Goal: Information Seeking & Learning: Obtain resource

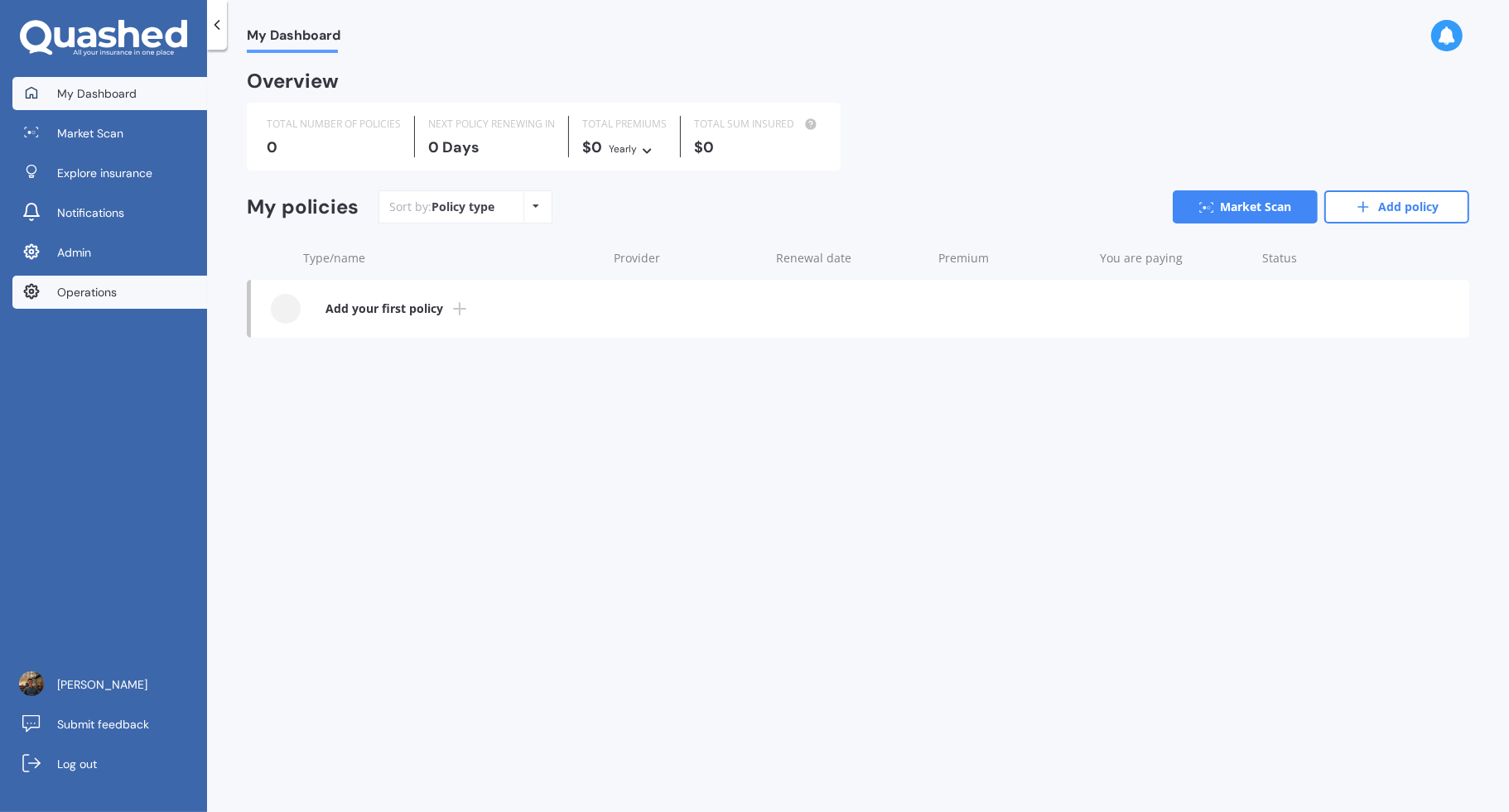
click at [135, 305] on link "Operations" at bounding box center [110, 292] width 195 height 33
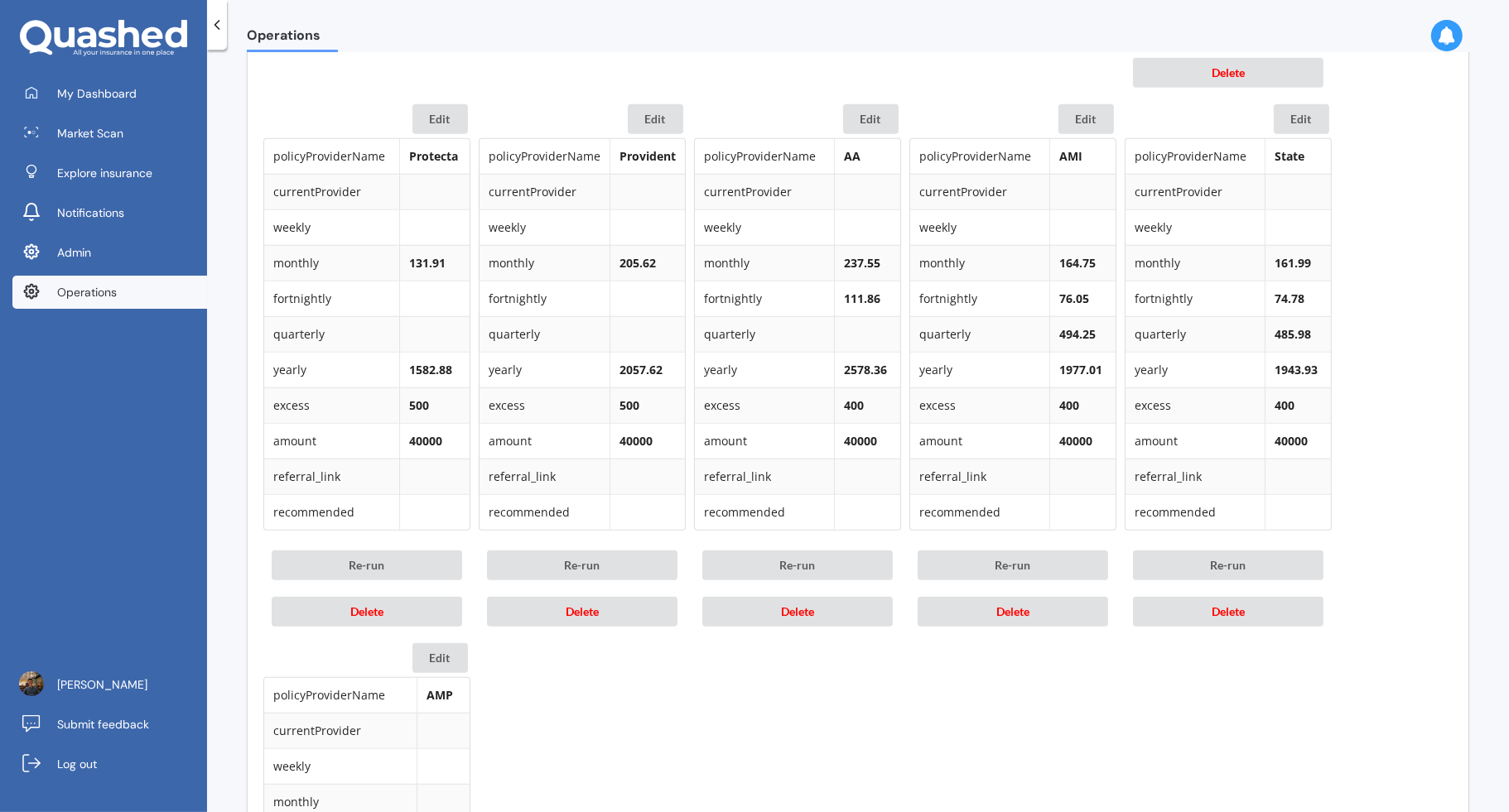
scroll to position [1368, 0]
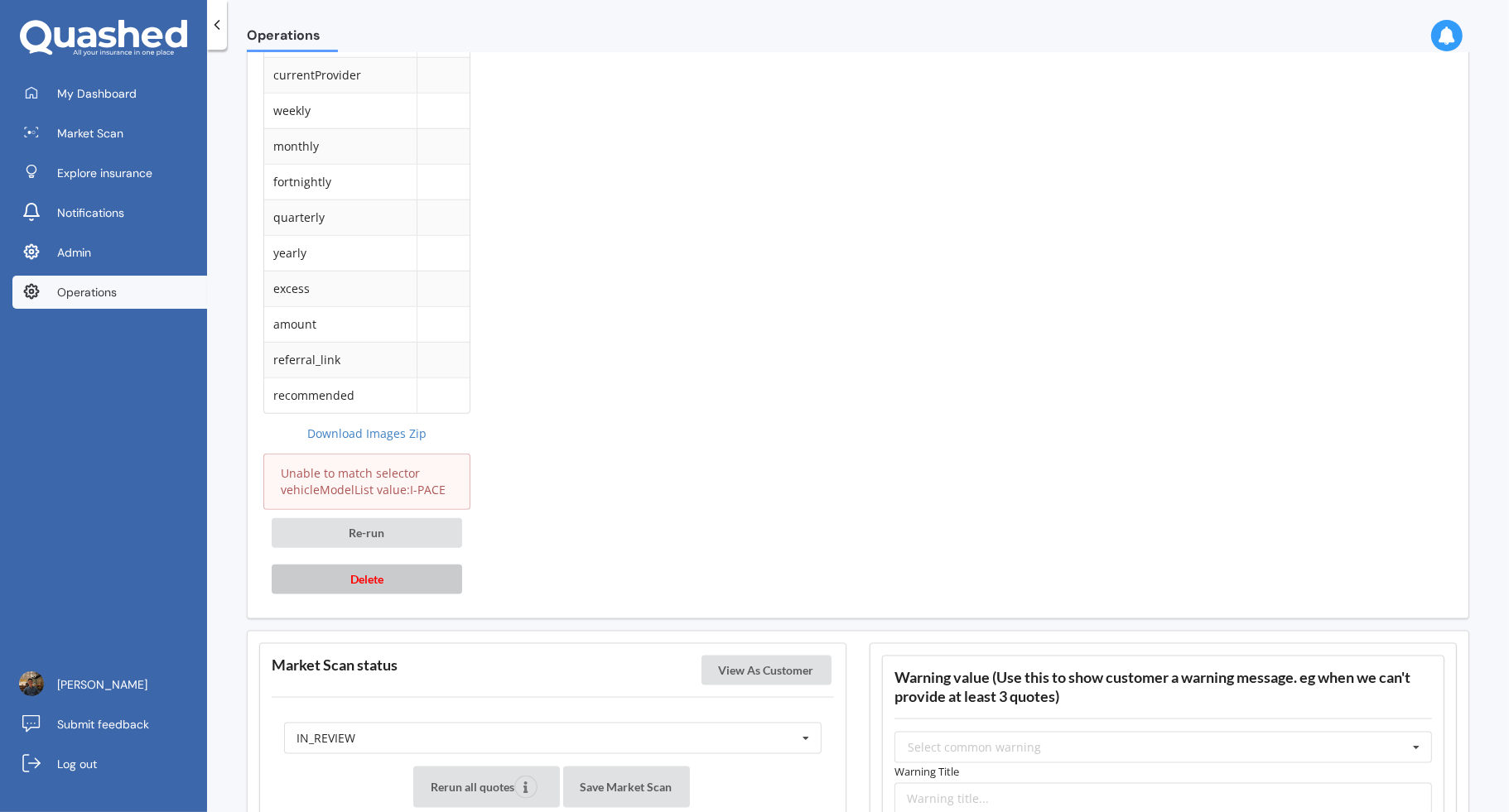
click at [422, 575] on button "Delete" at bounding box center [366, 579] width 190 height 29
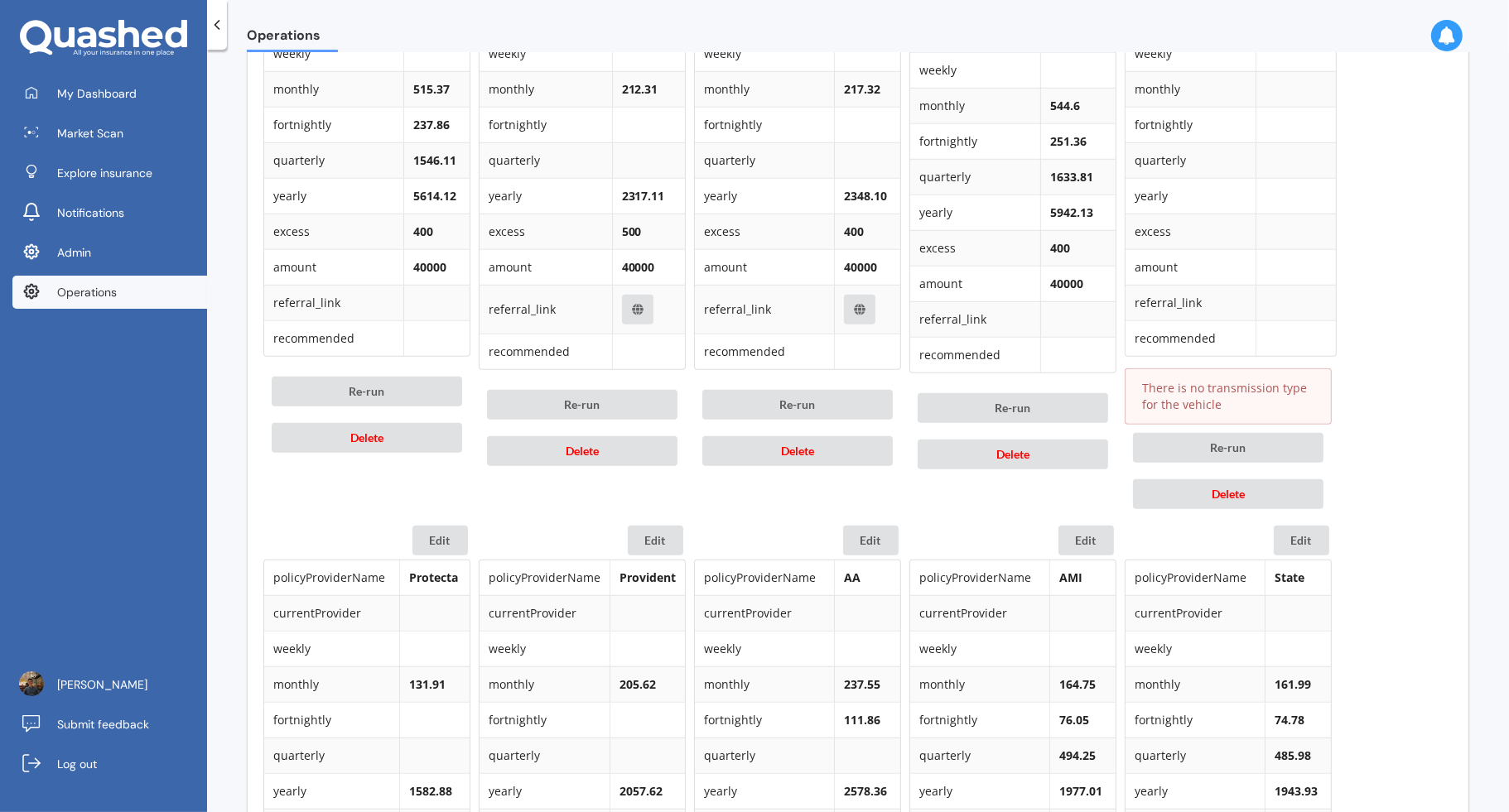
scroll to position [752, 0]
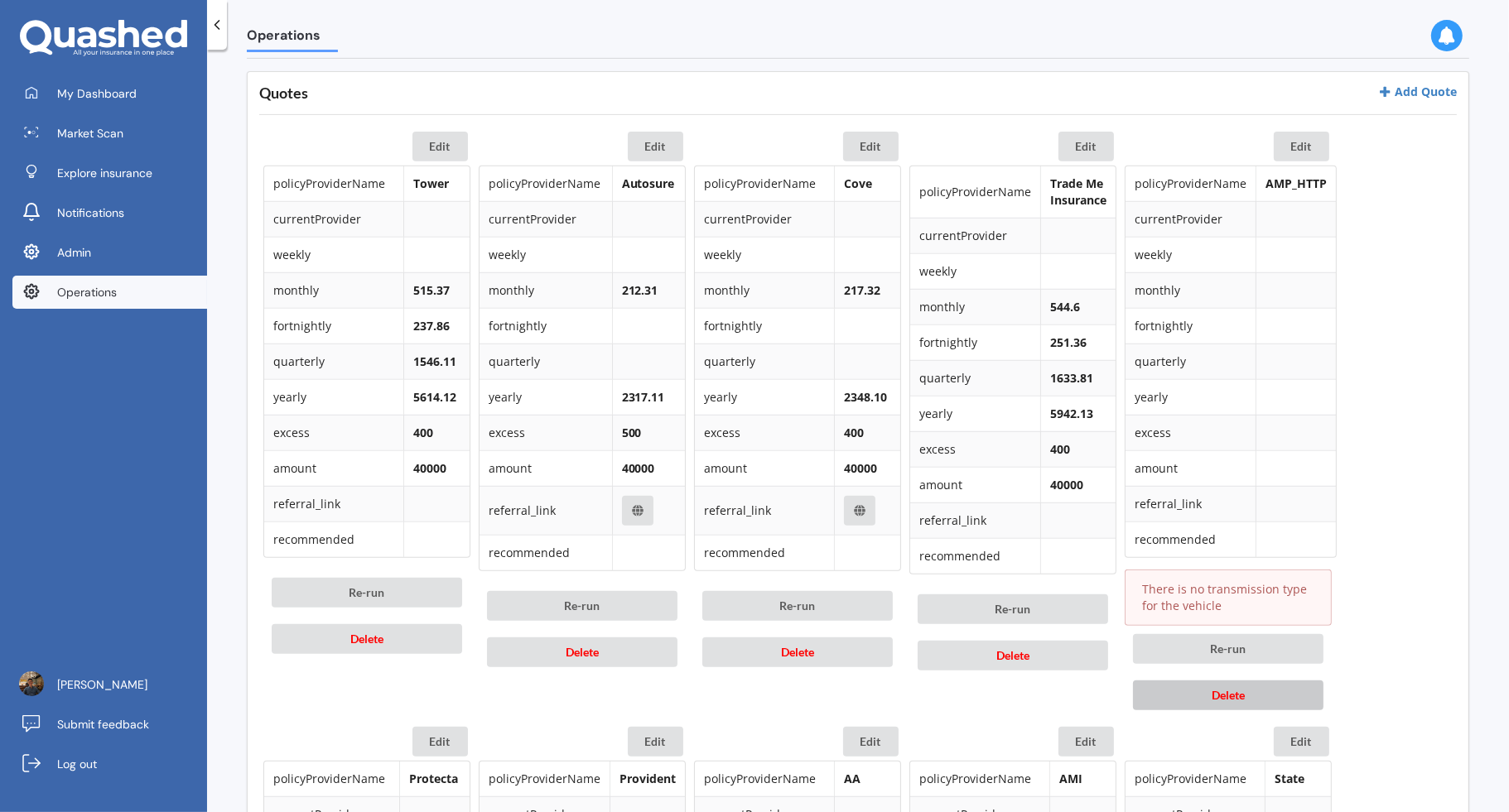
click at [1232, 688] on span "Delete" at bounding box center [1228, 694] width 33 height 14
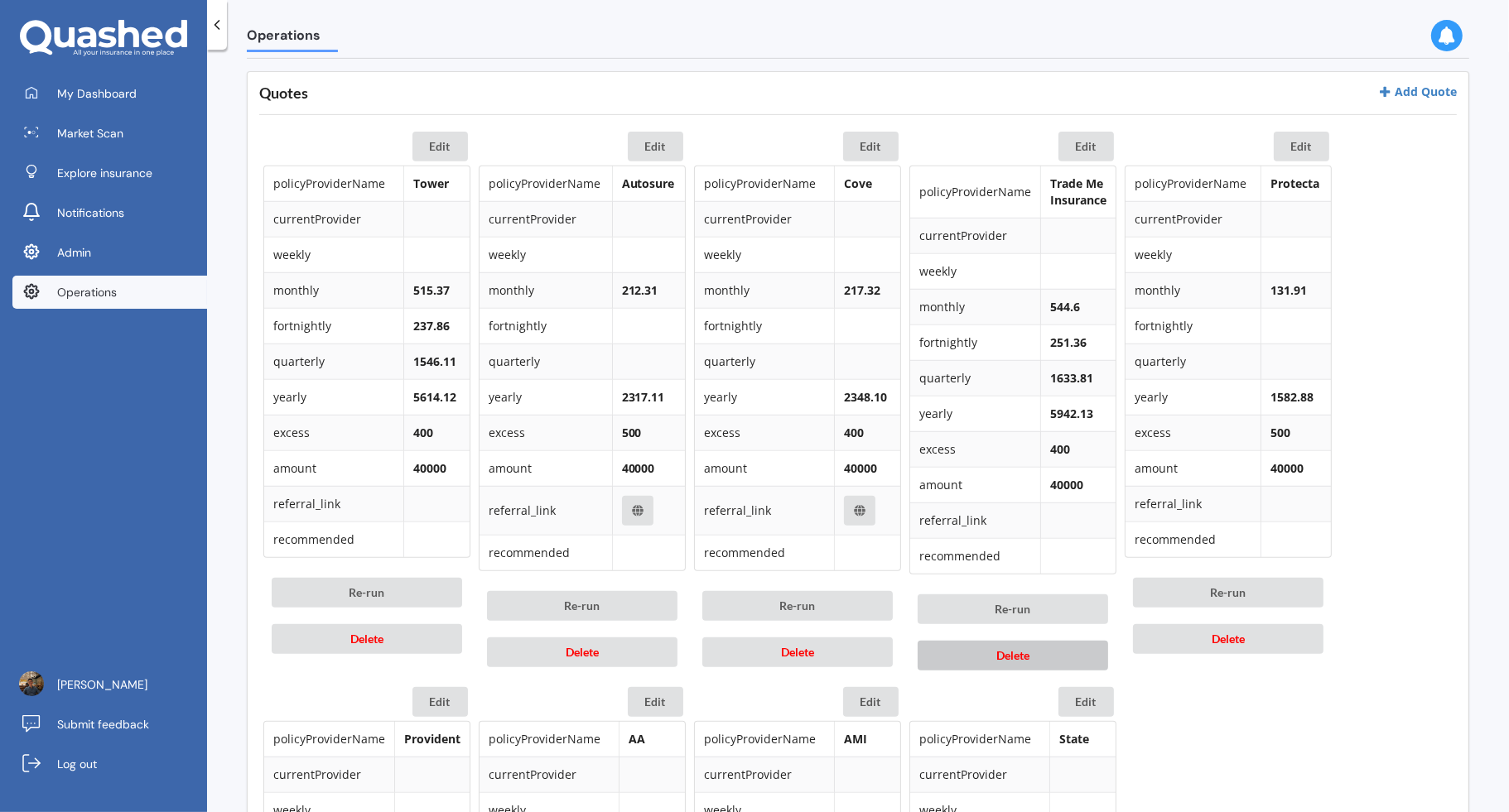
click at [1043, 646] on button "Delete" at bounding box center [1012, 656] width 190 height 29
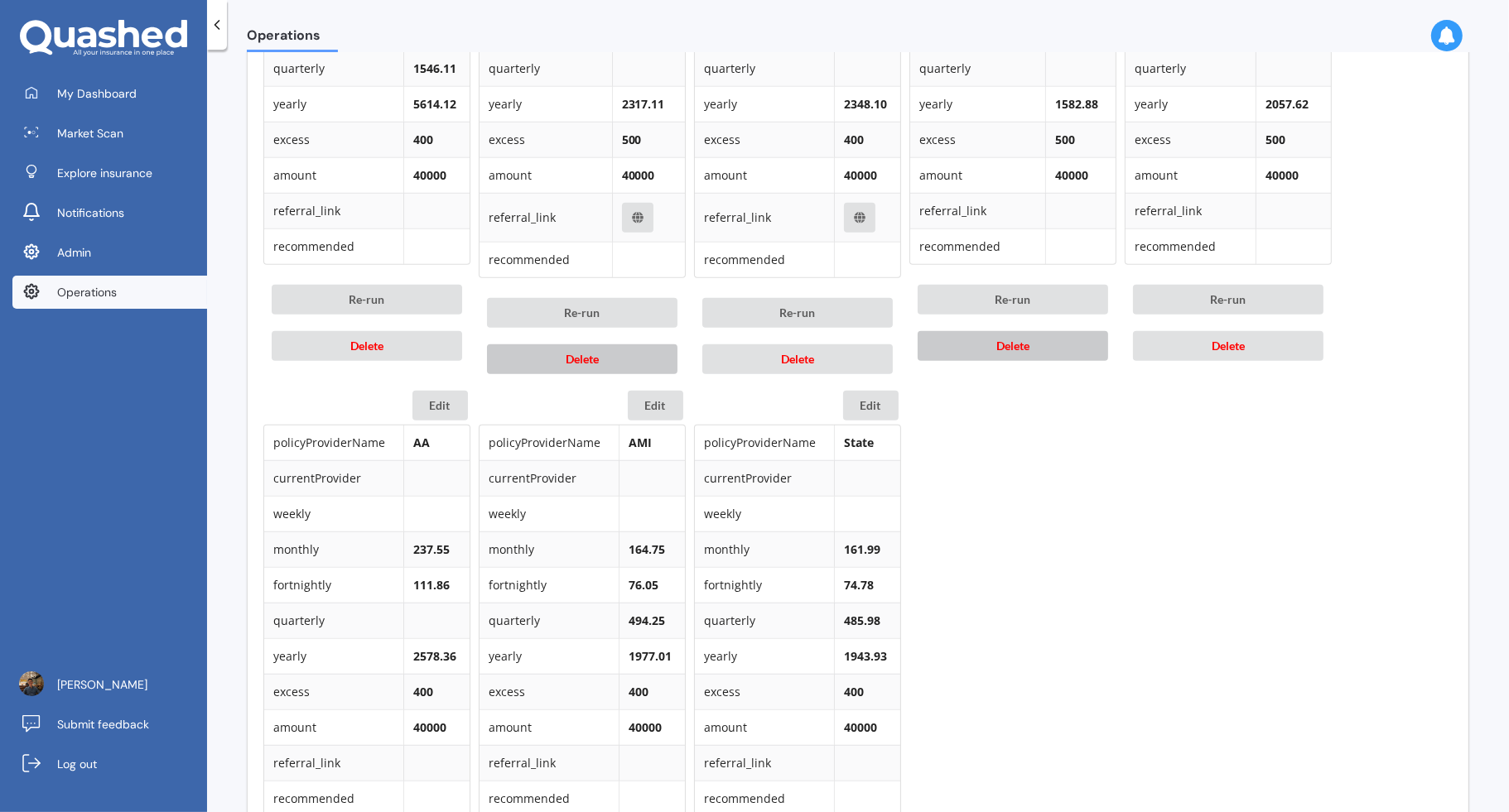
scroll to position [1276, 0]
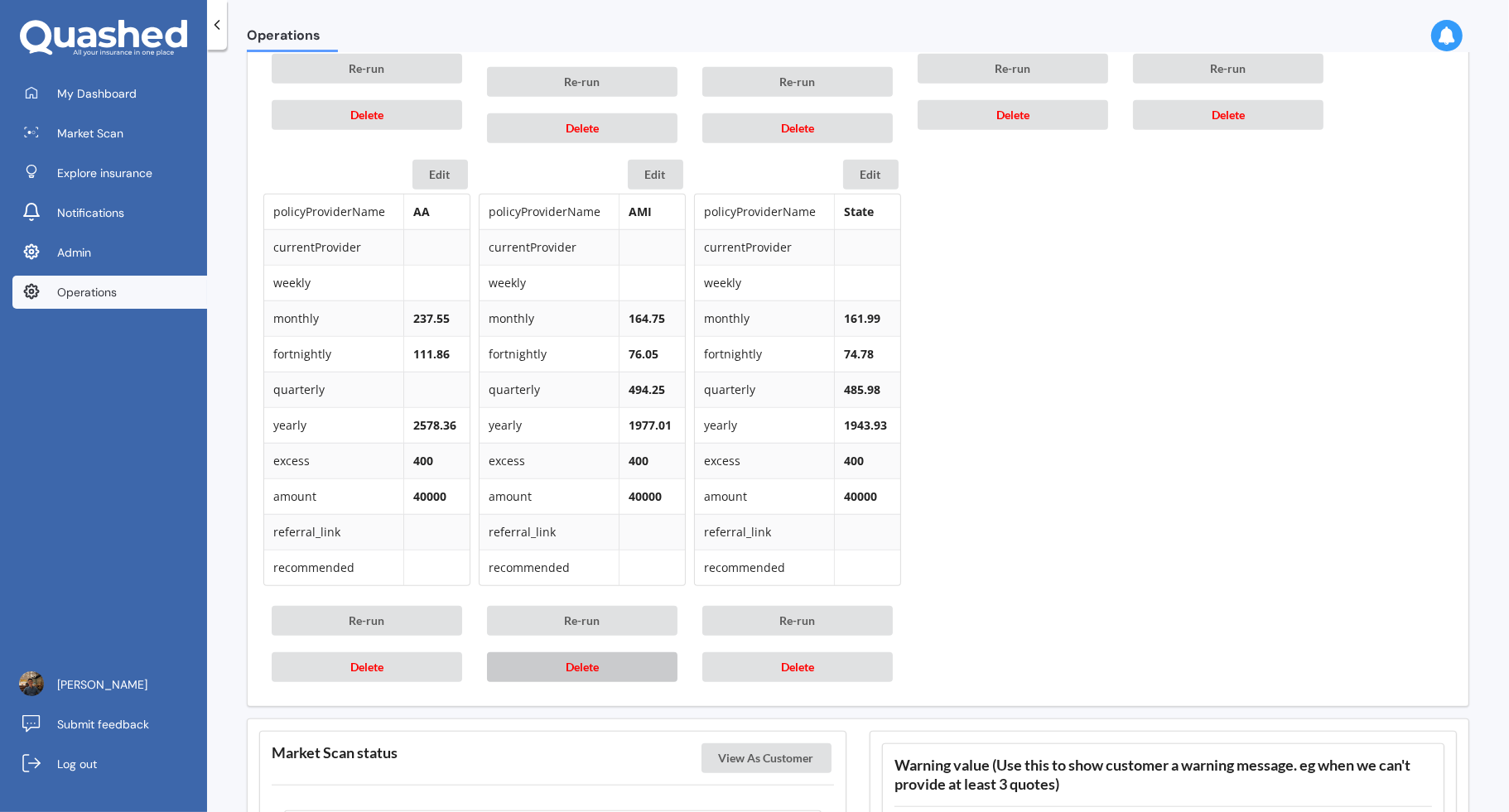
click at [620, 665] on button "Delete" at bounding box center [582, 667] width 190 height 29
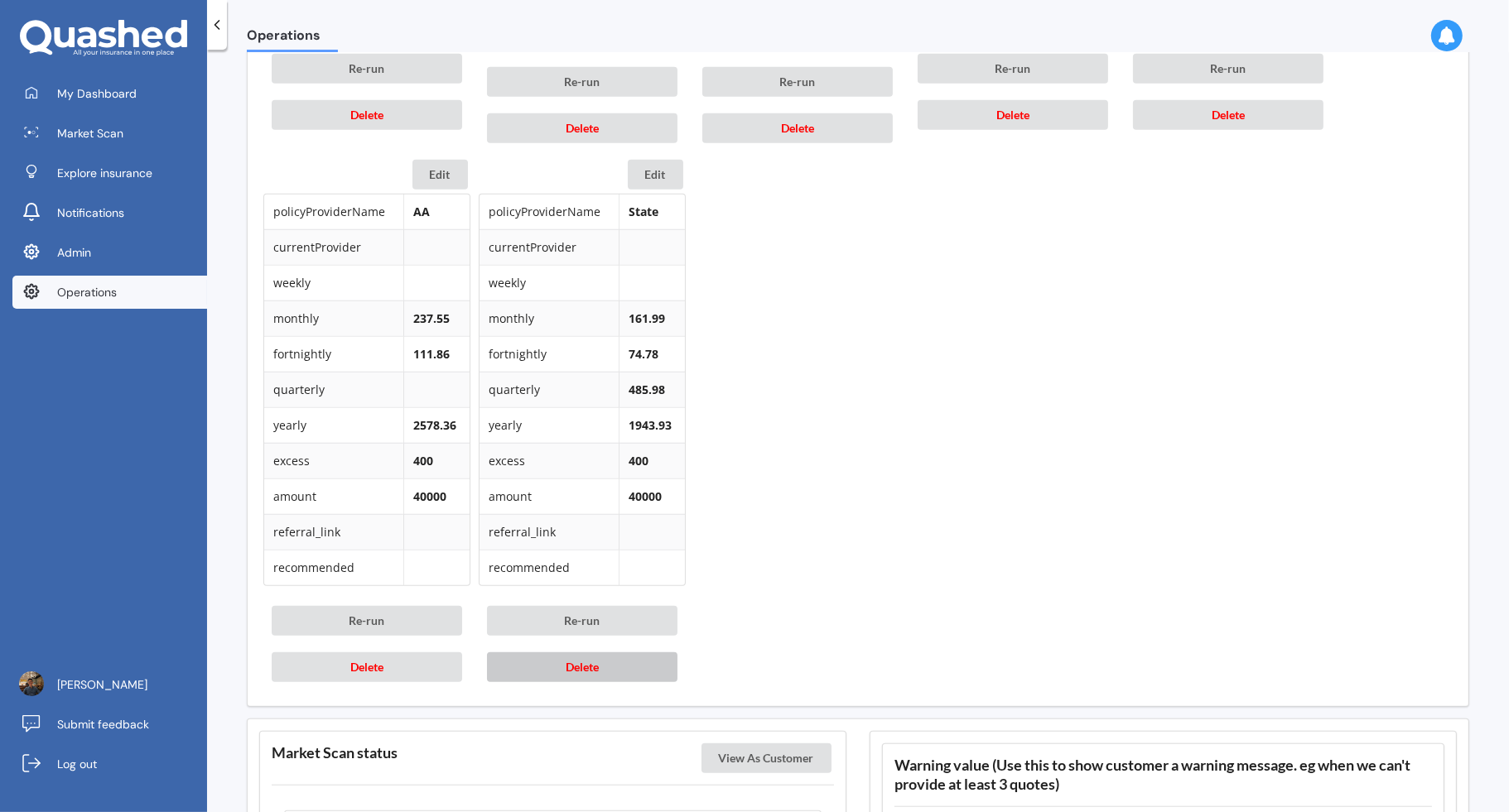
click at [625, 665] on button "Delete" at bounding box center [582, 667] width 190 height 29
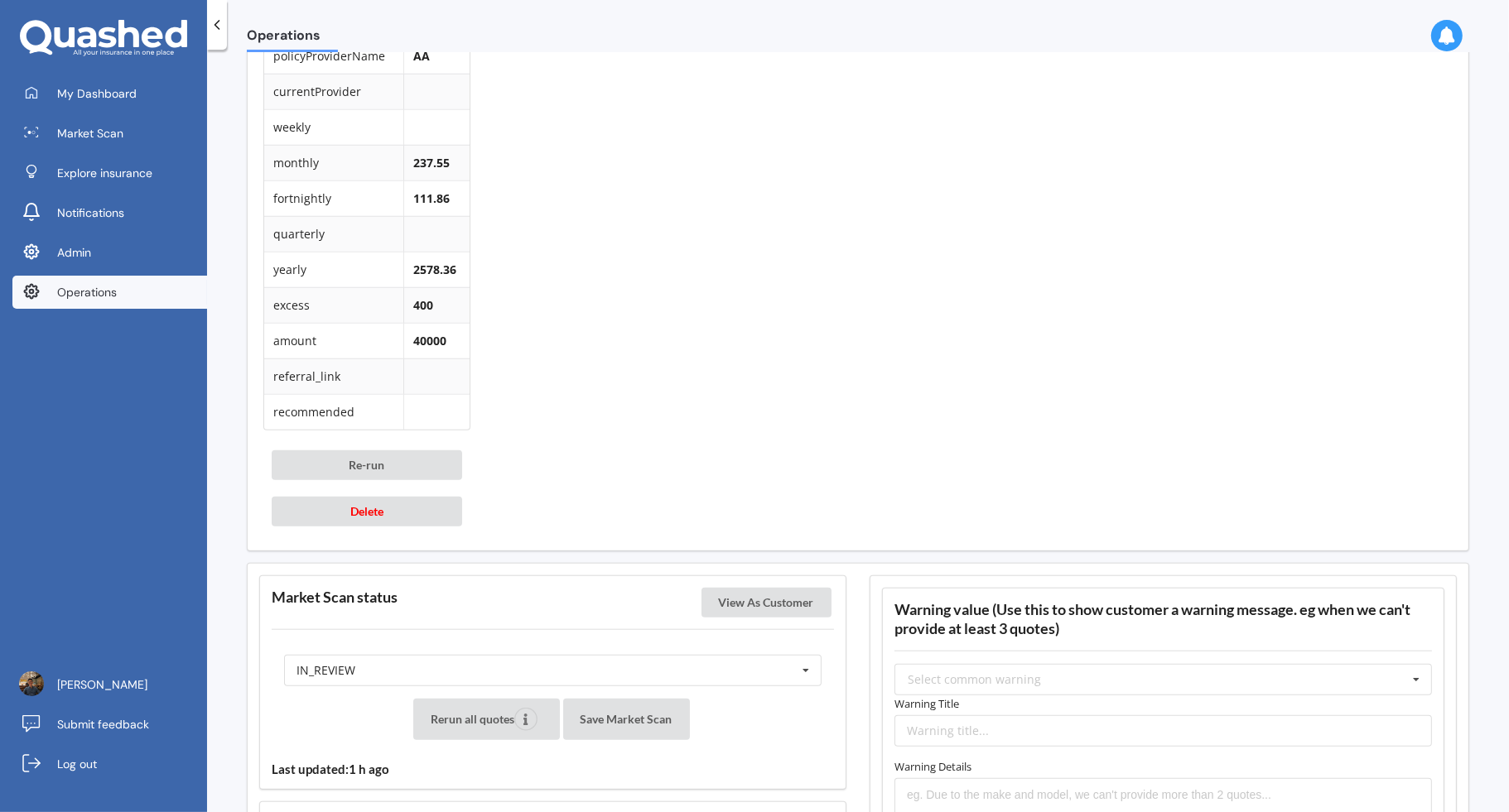
scroll to position [1466, 0]
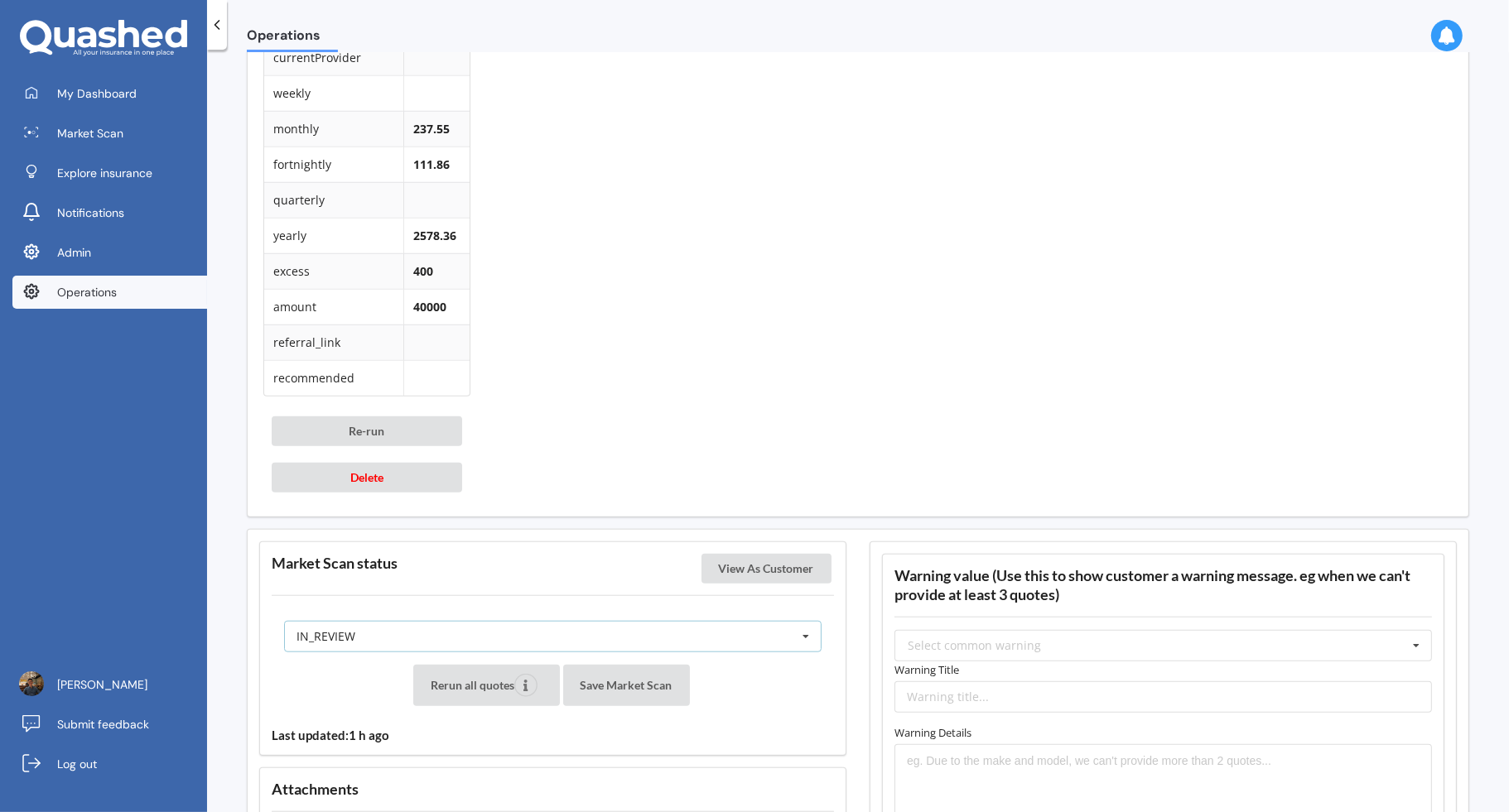
click at [609, 623] on div "IN_REVIEW READY PENDING VIEWED ABANDONED IN_REVIEW" at bounding box center [553, 636] width 537 height 31
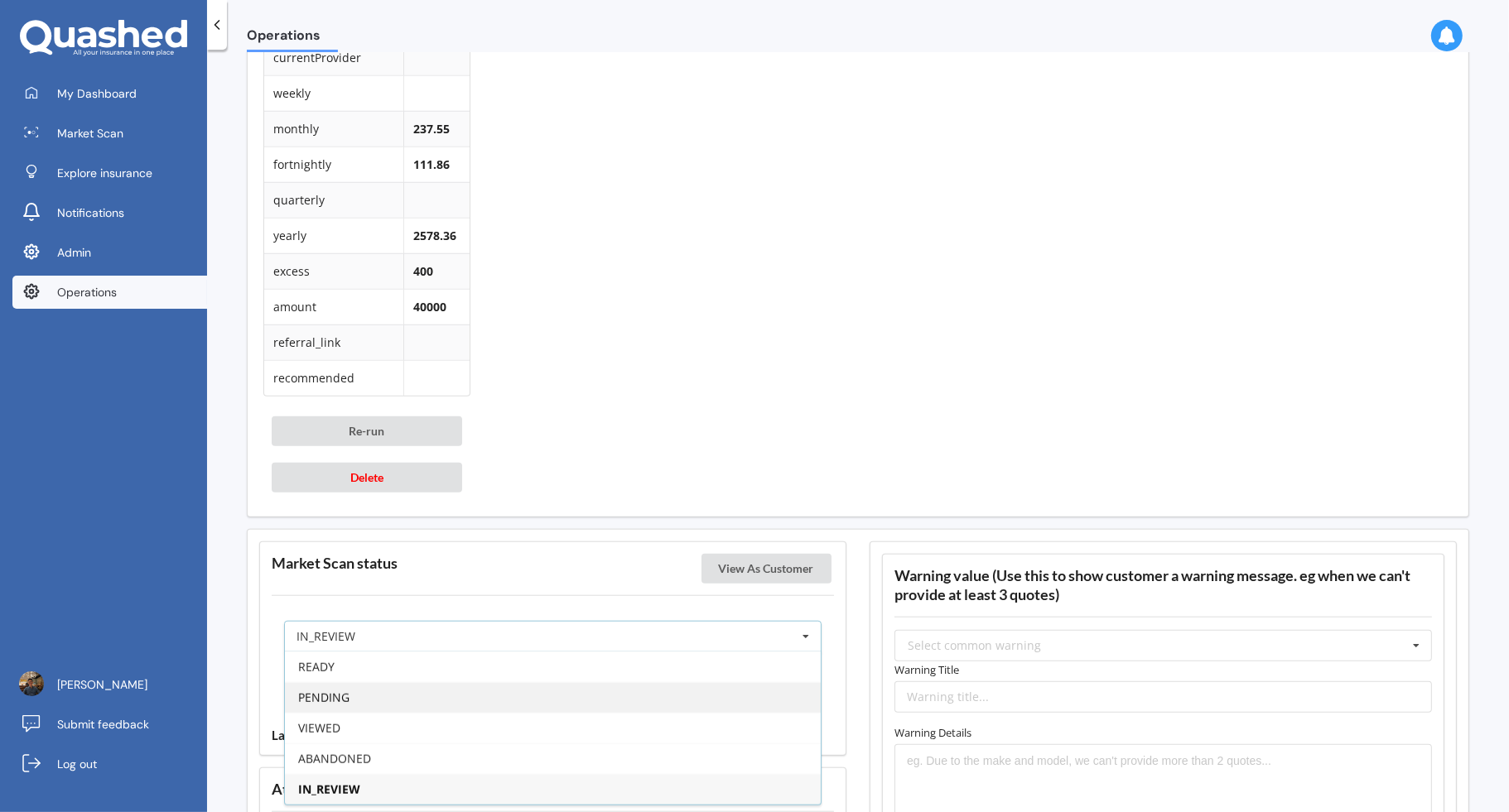
click at [459, 682] on div "PENDING" at bounding box center [553, 697] width 536 height 30
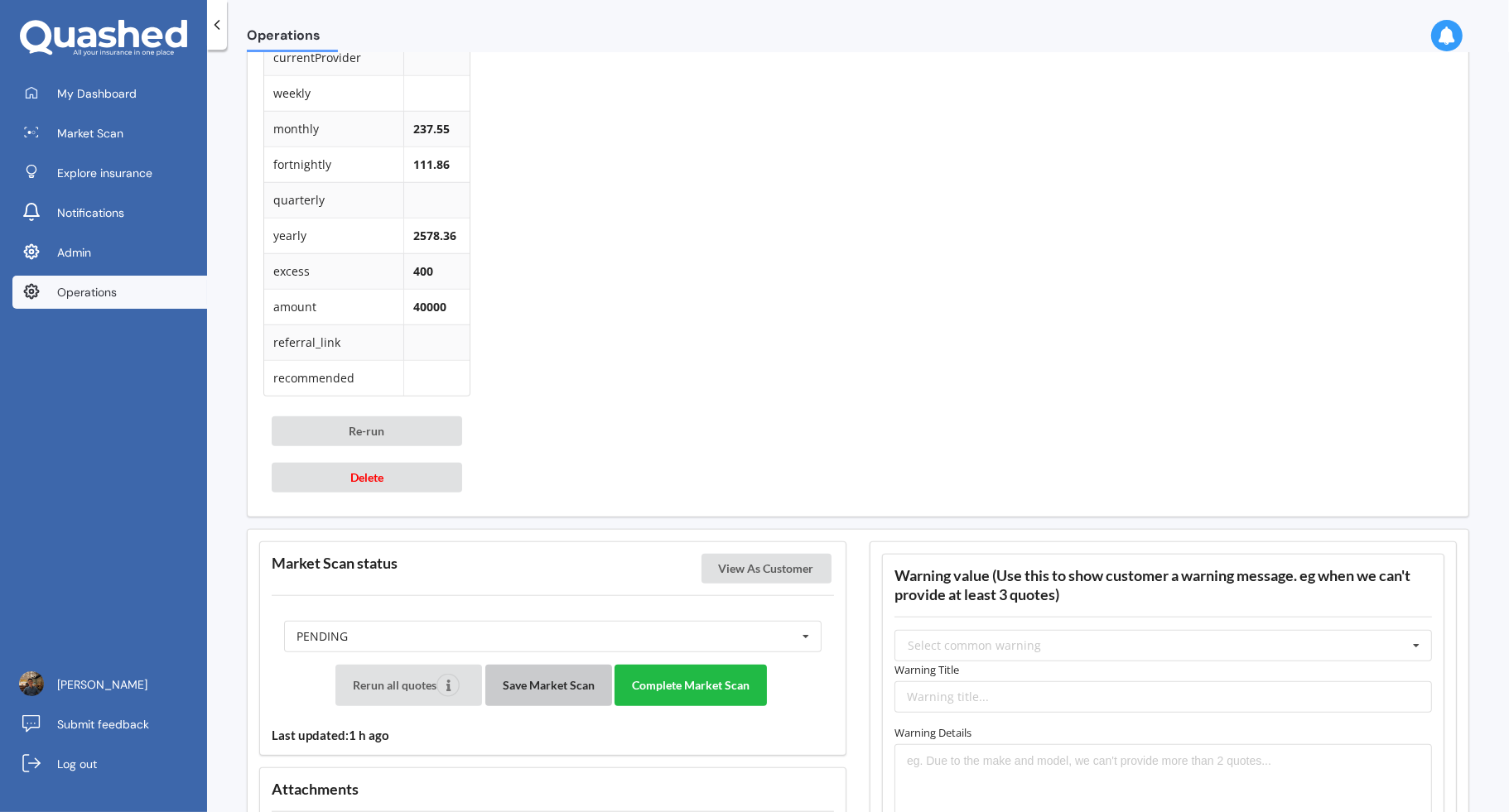
click at [547, 666] on button "Save Market Scan" at bounding box center [549, 685] width 127 height 41
click at [664, 684] on button "Complete Market Scan" at bounding box center [691, 685] width 153 height 41
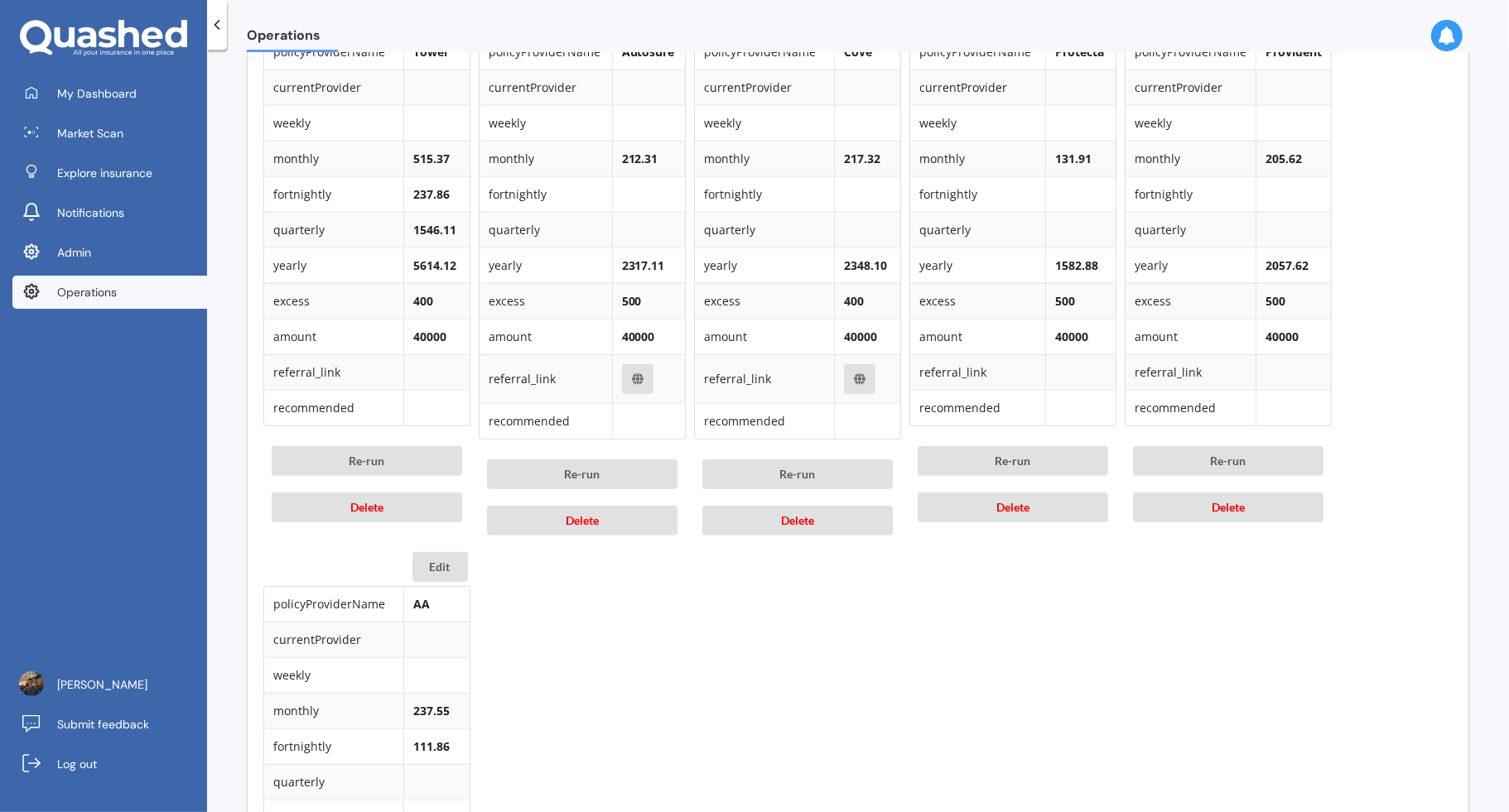
scroll to position [685, 0]
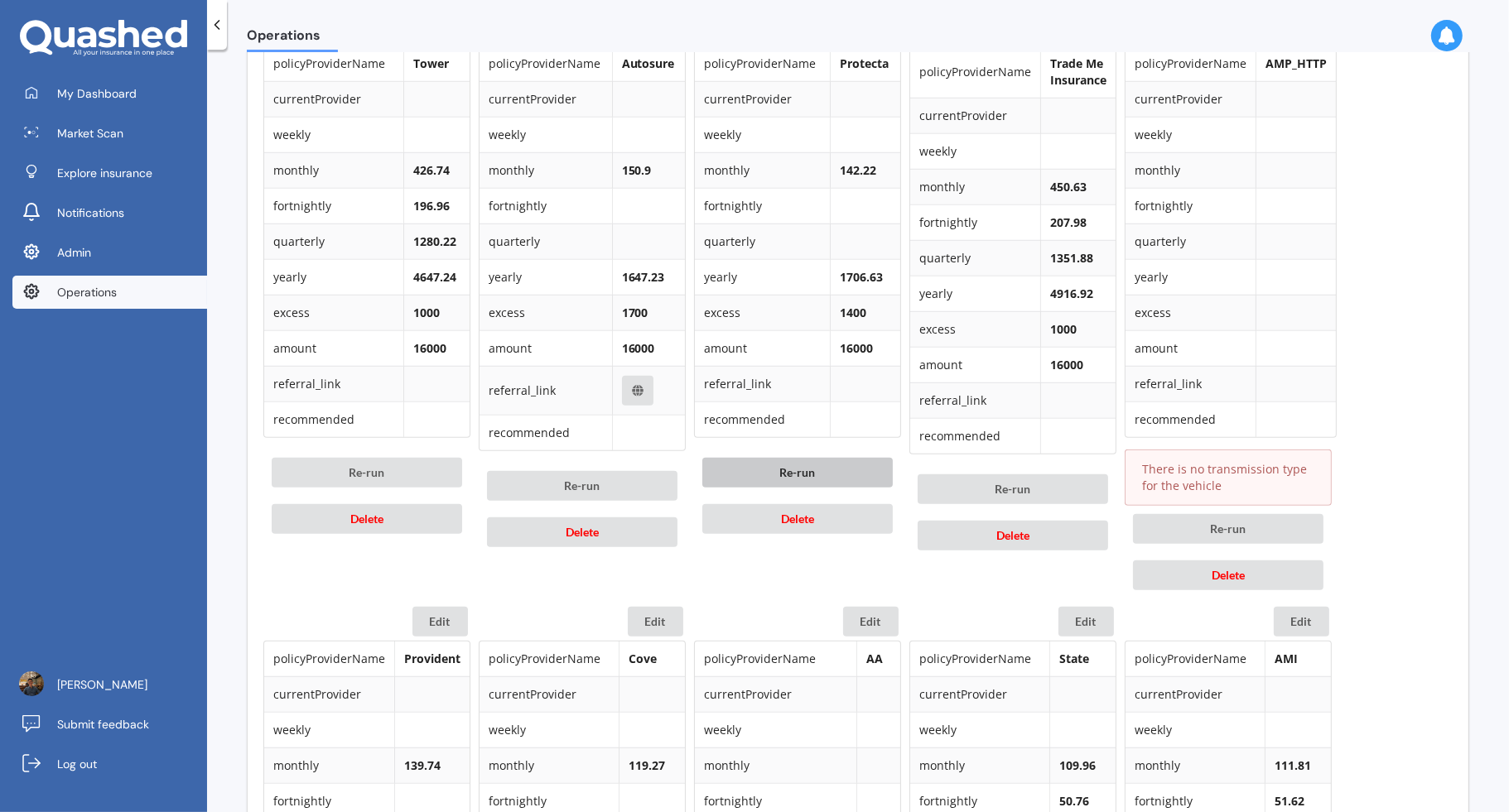
scroll to position [800, 0]
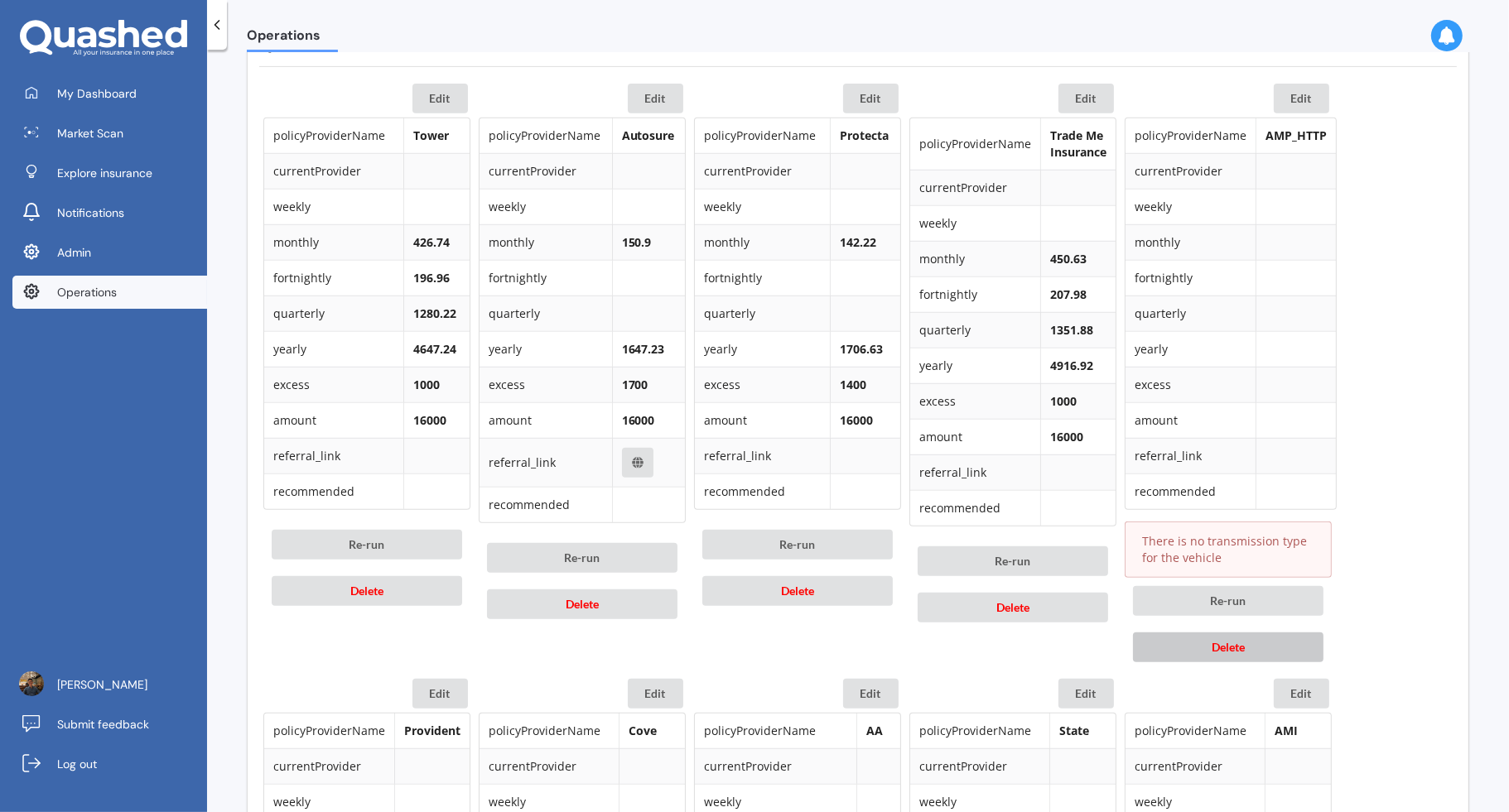
click at [1267, 634] on button "Delete" at bounding box center [1227, 647] width 190 height 29
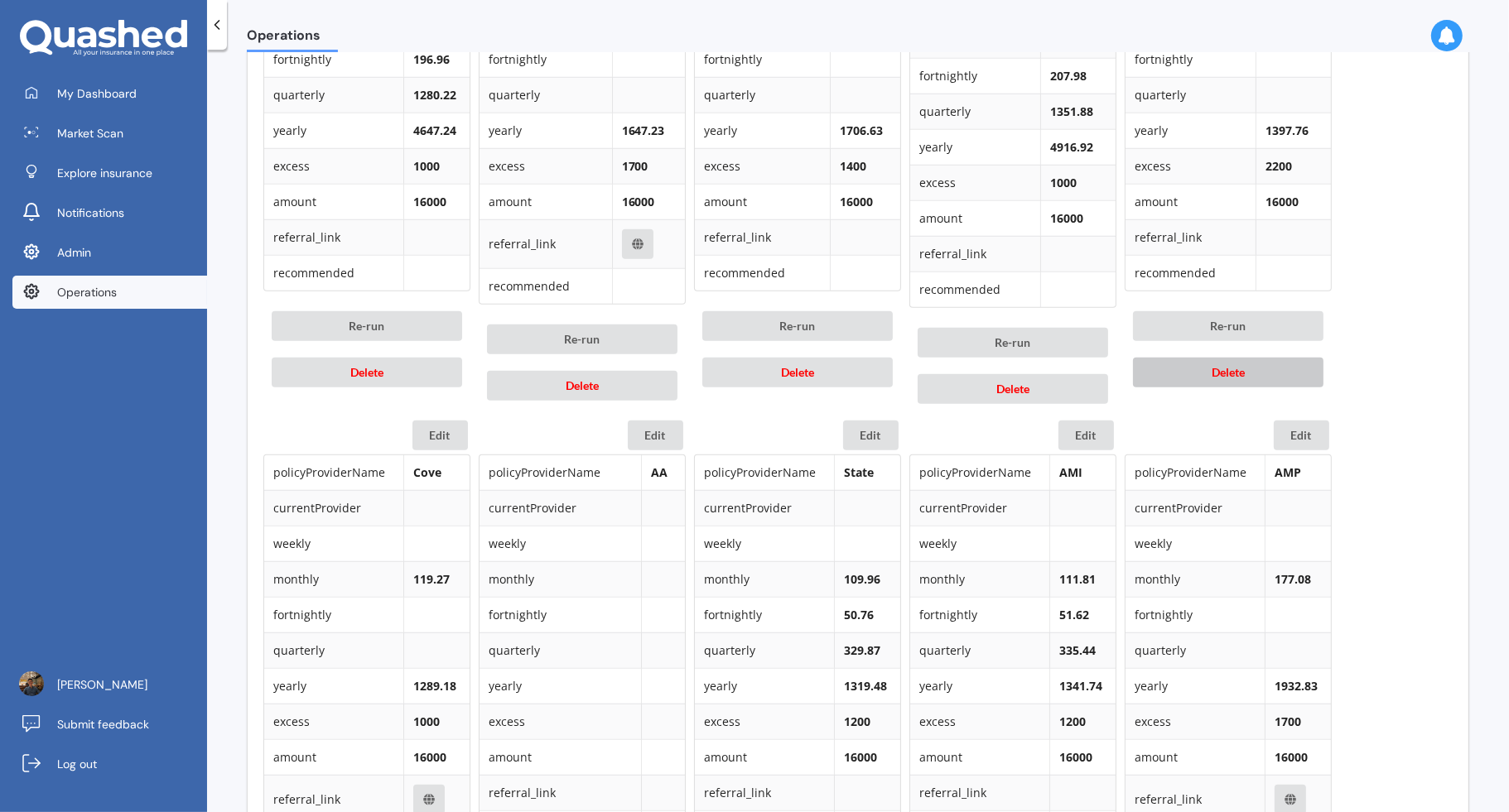
scroll to position [1373, 0]
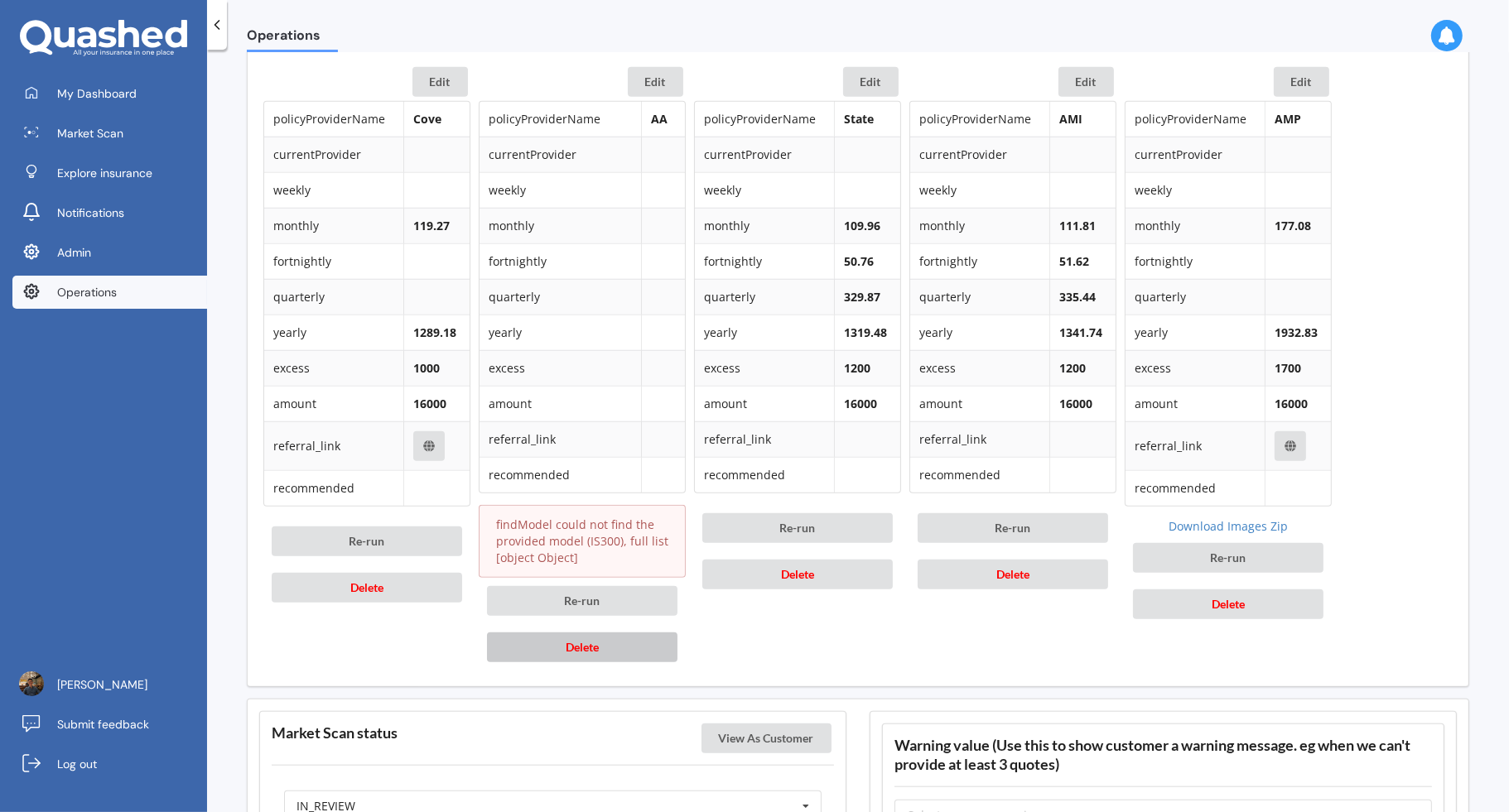
click at [610, 633] on button "Delete" at bounding box center [582, 647] width 190 height 29
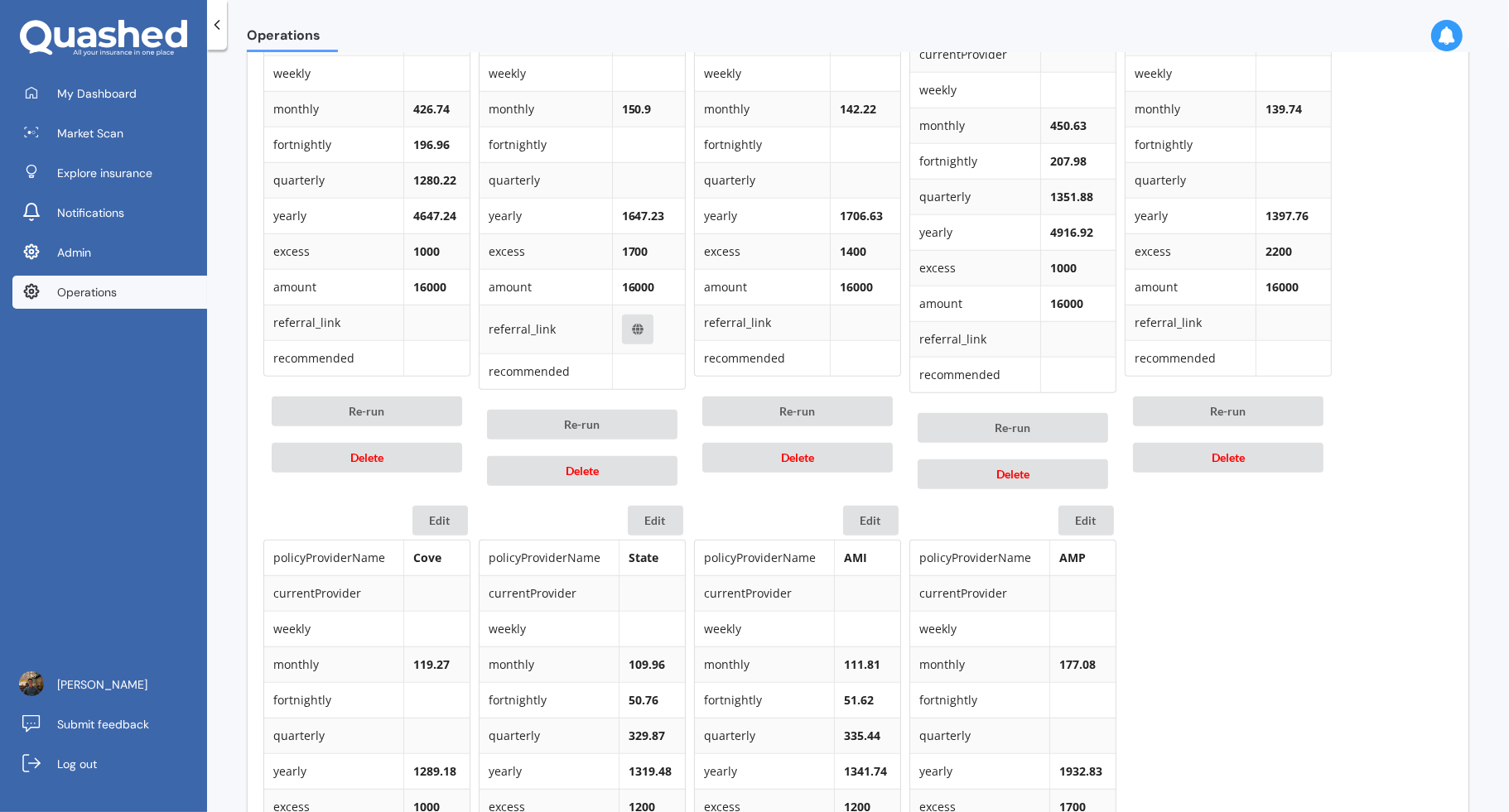
scroll to position [799, 0]
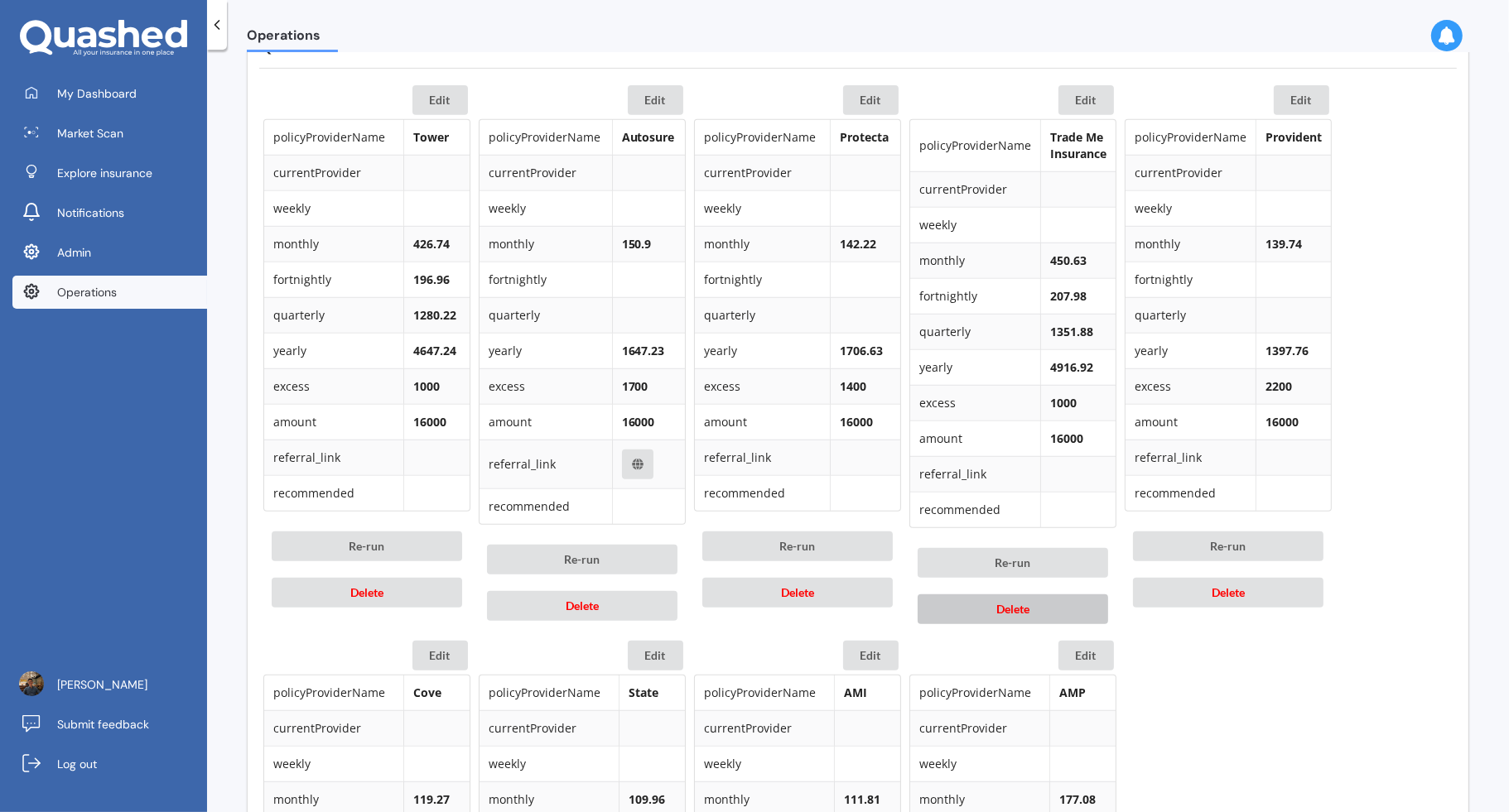
click at [1008, 605] on span "Delete" at bounding box center [1013, 608] width 33 height 14
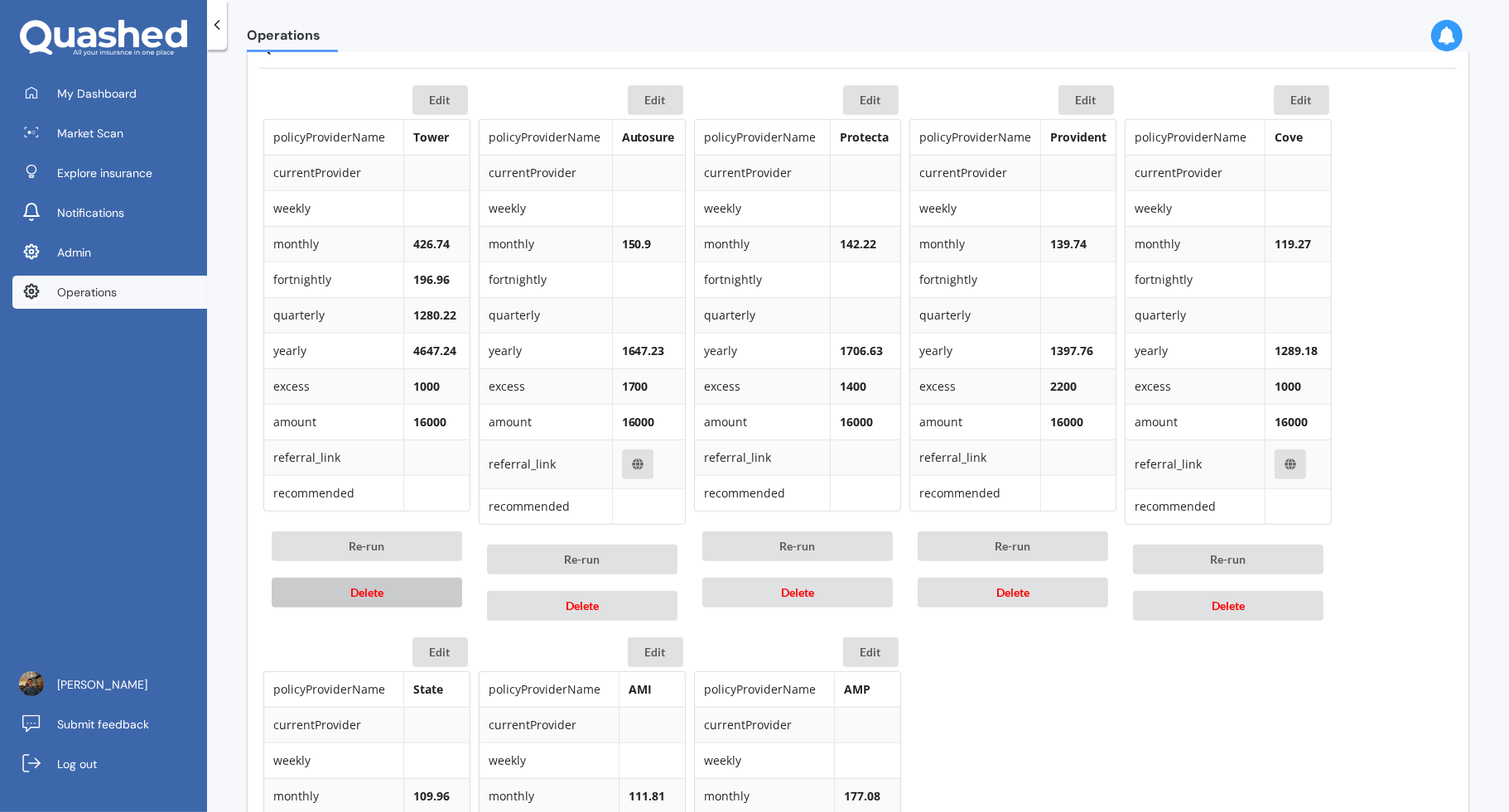
click at [394, 591] on button "Delete" at bounding box center [366, 592] width 190 height 29
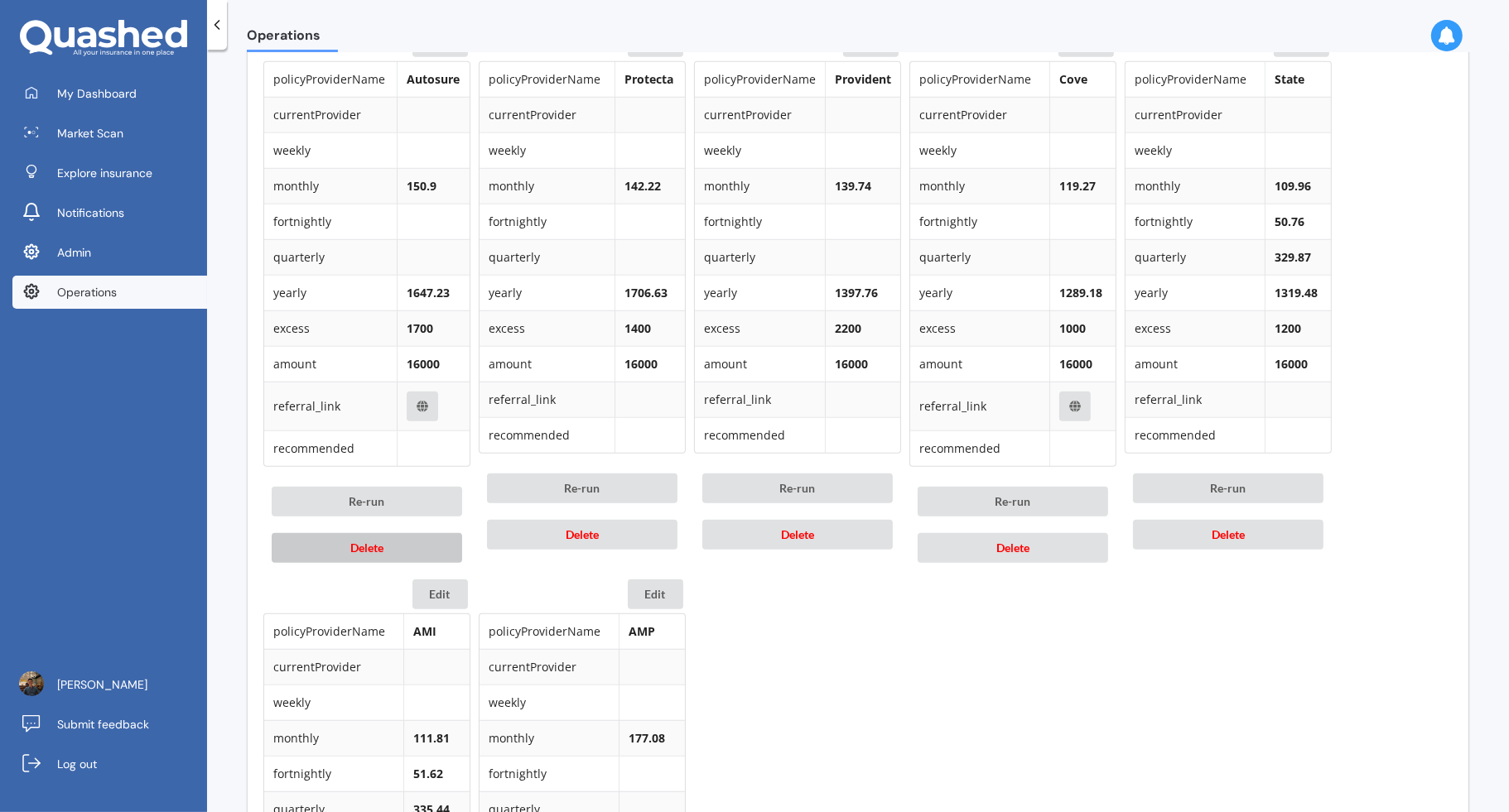
scroll to position [779, 0]
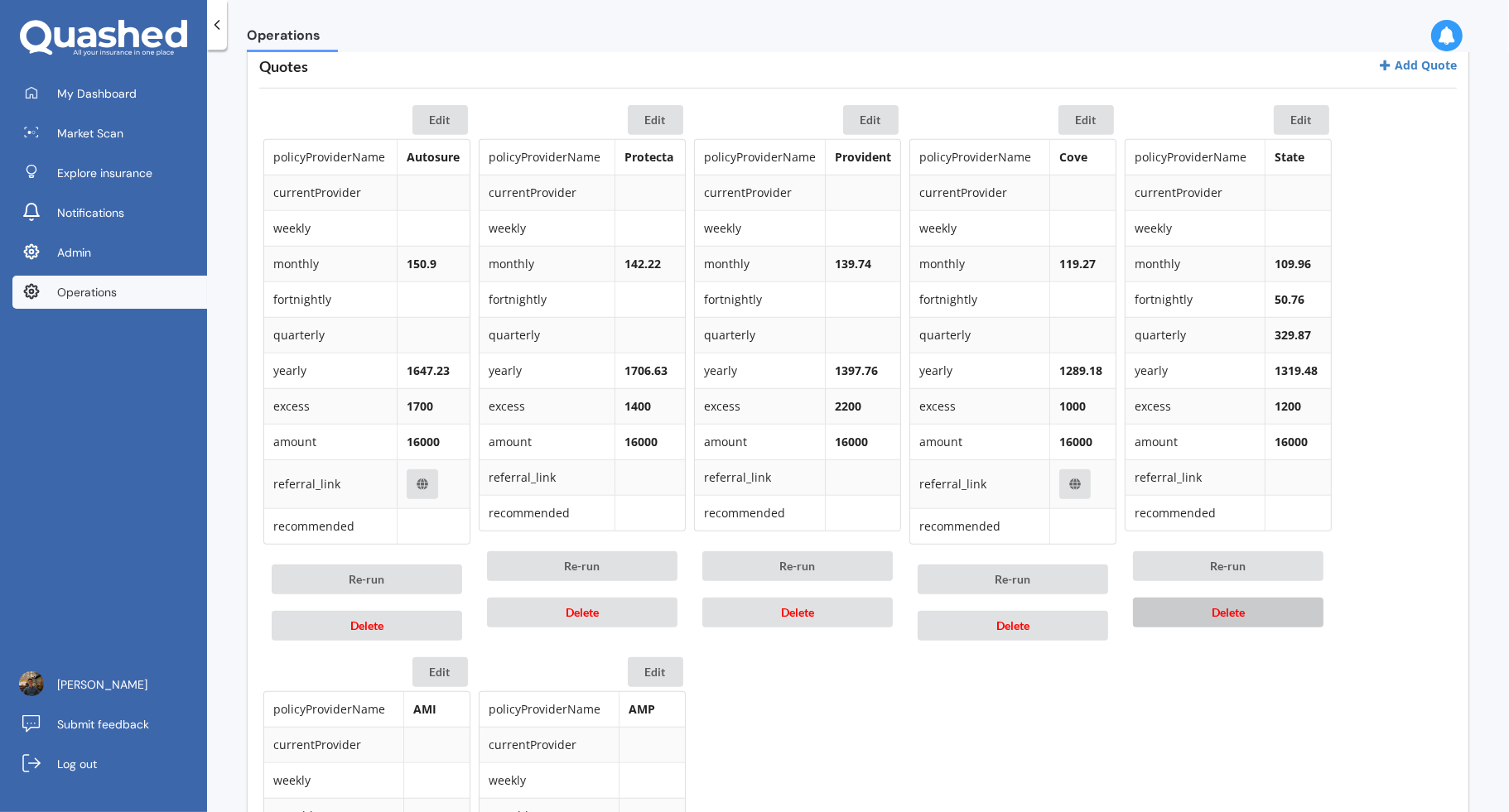
click at [1273, 604] on button "Delete" at bounding box center [1227, 612] width 190 height 29
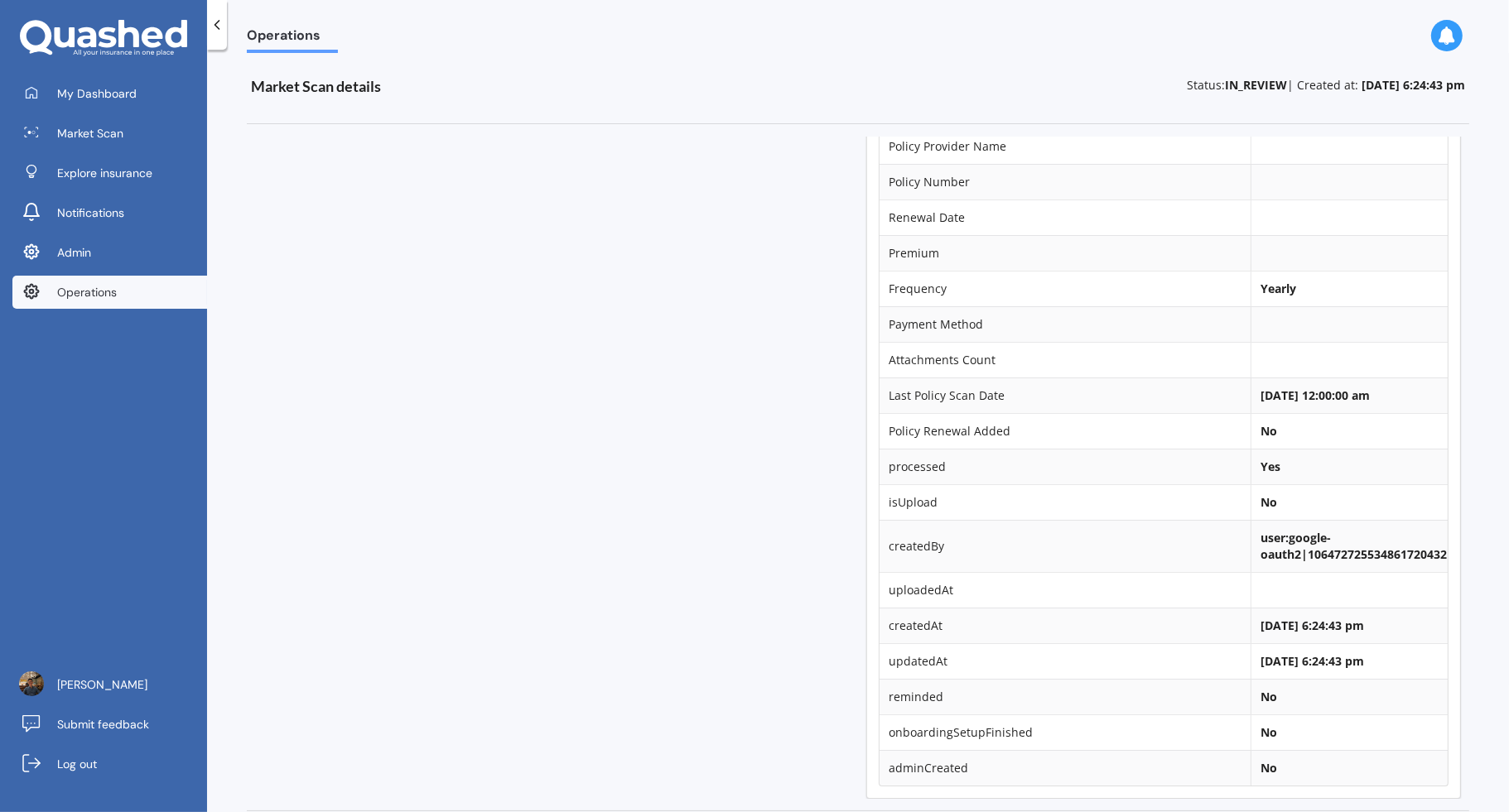
scroll to position [750, 0]
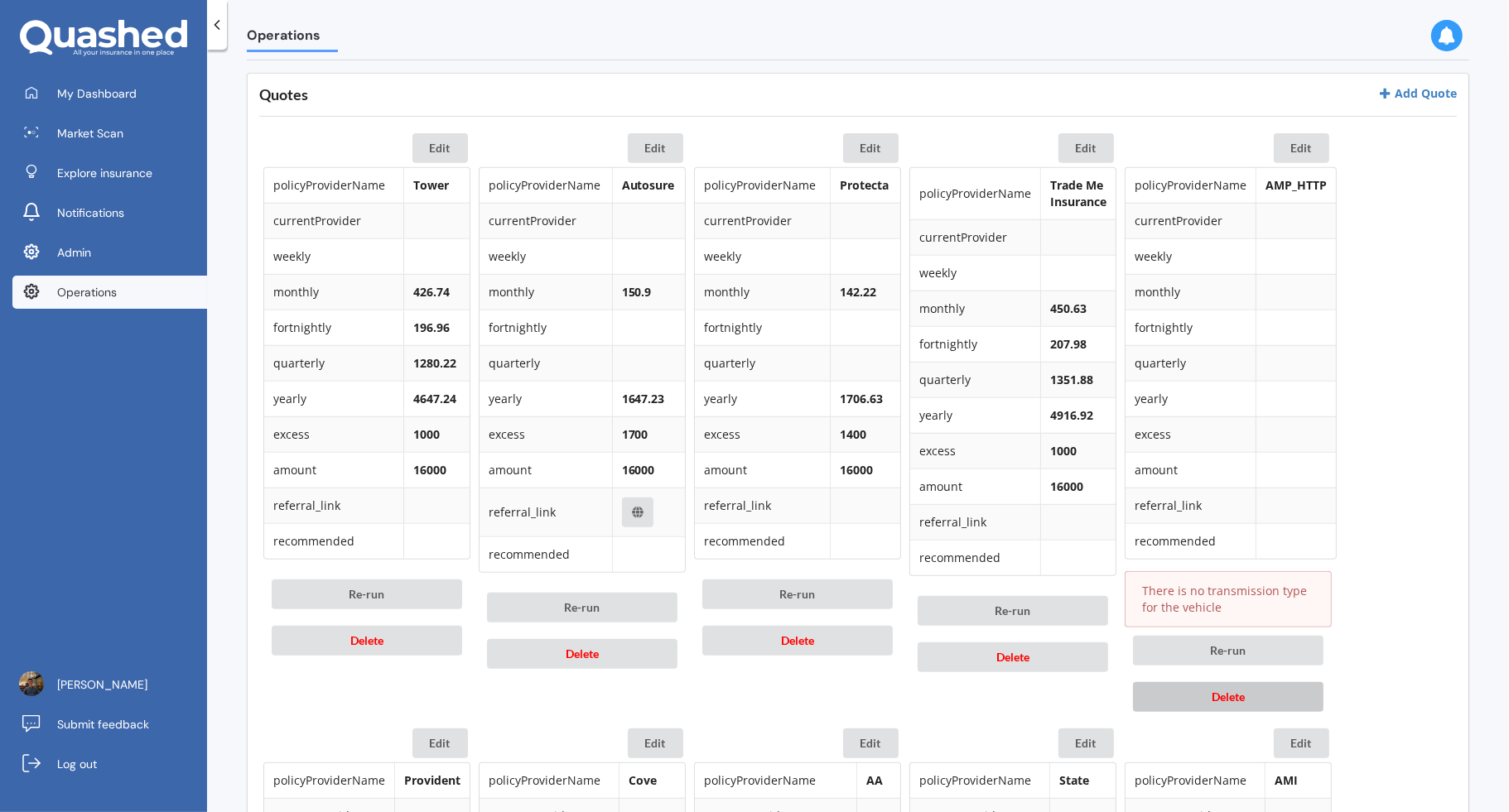
click at [1303, 690] on button "Delete" at bounding box center [1227, 697] width 190 height 29
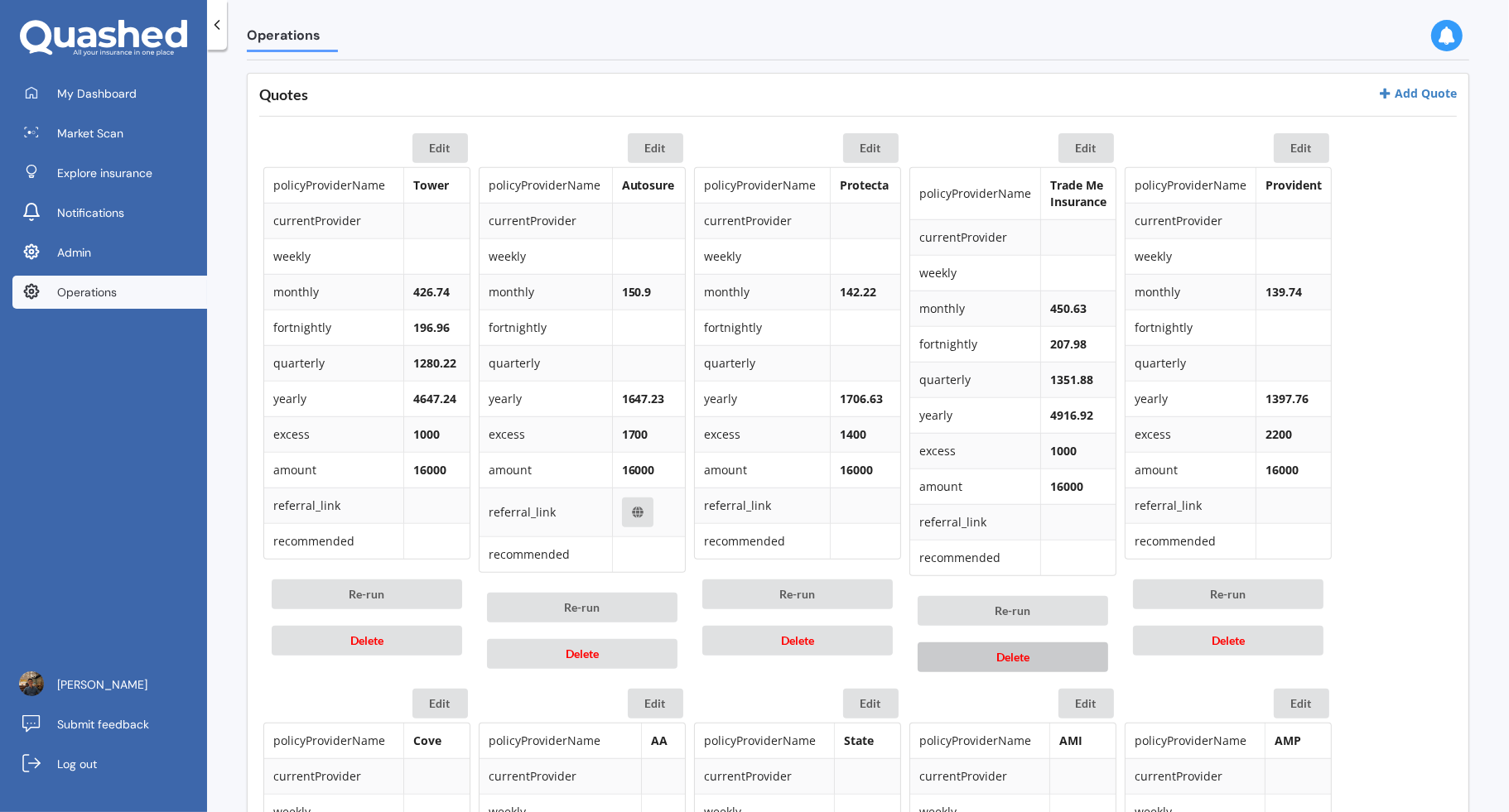
click at [1052, 643] on button "Delete" at bounding box center [1012, 658] width 190 height 29
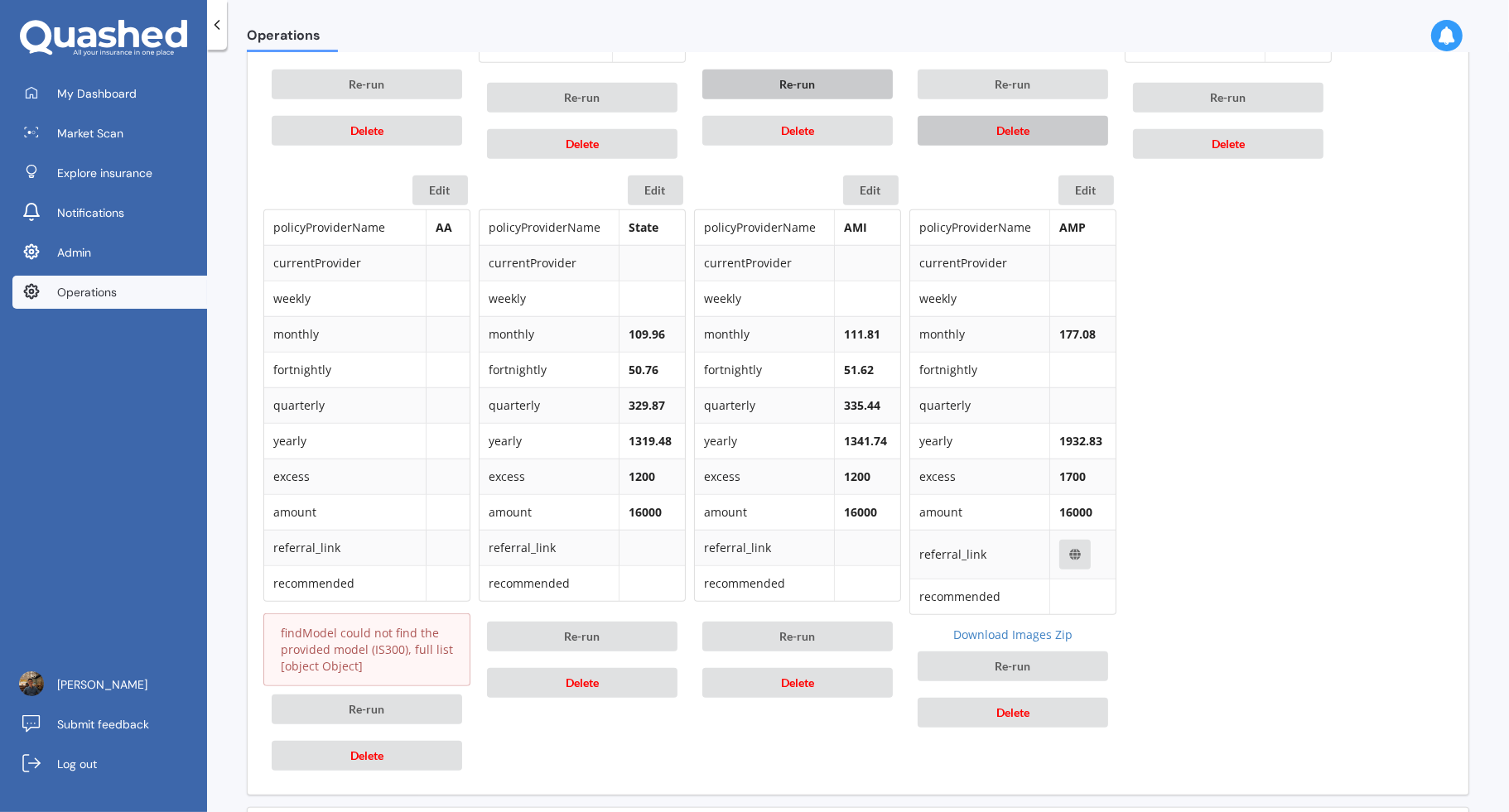
scroll to position [1300, 0]
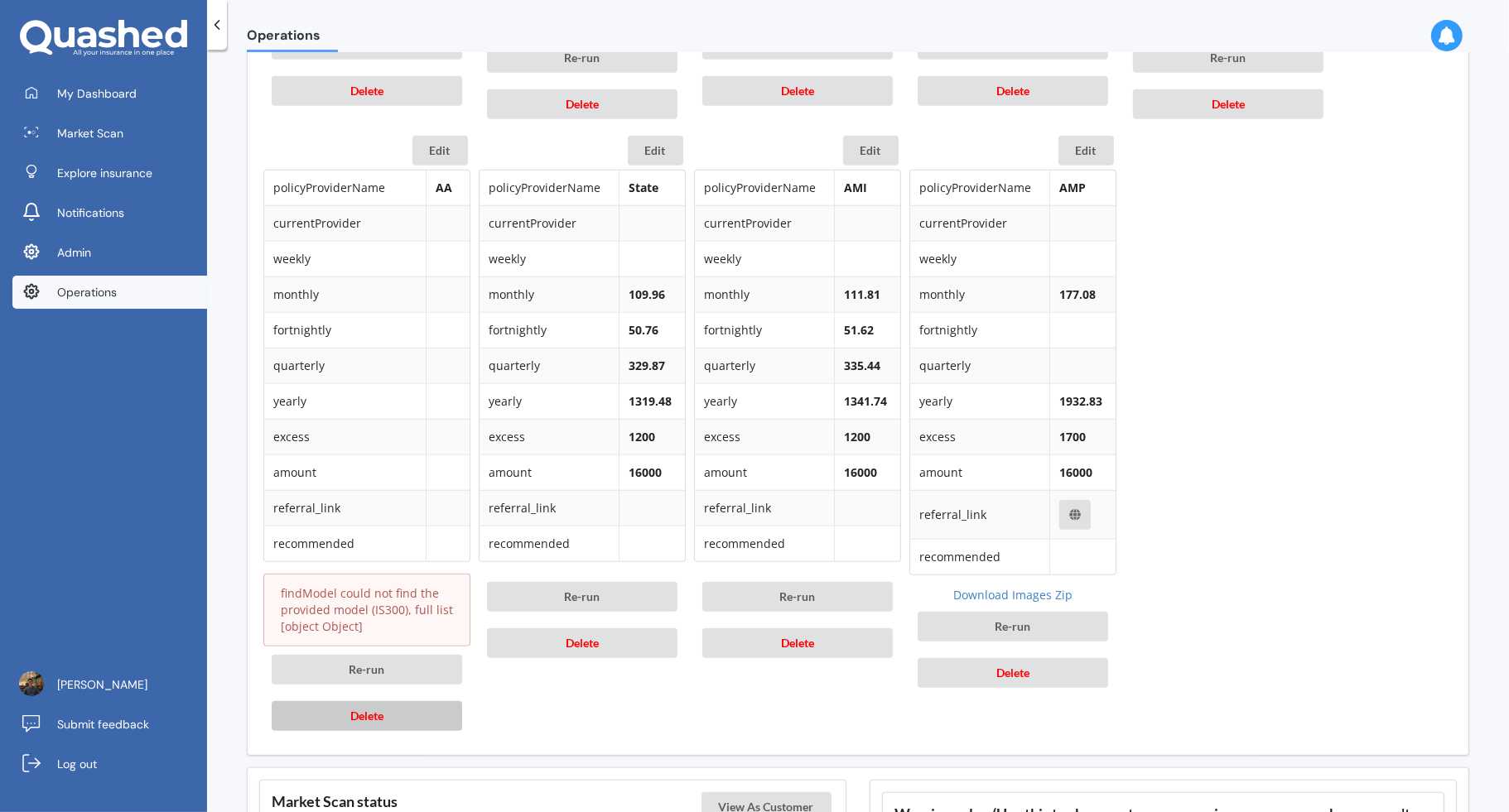
click at [352, 709] on span "Delete" at bounding box center [367, 715] width 33 height 14
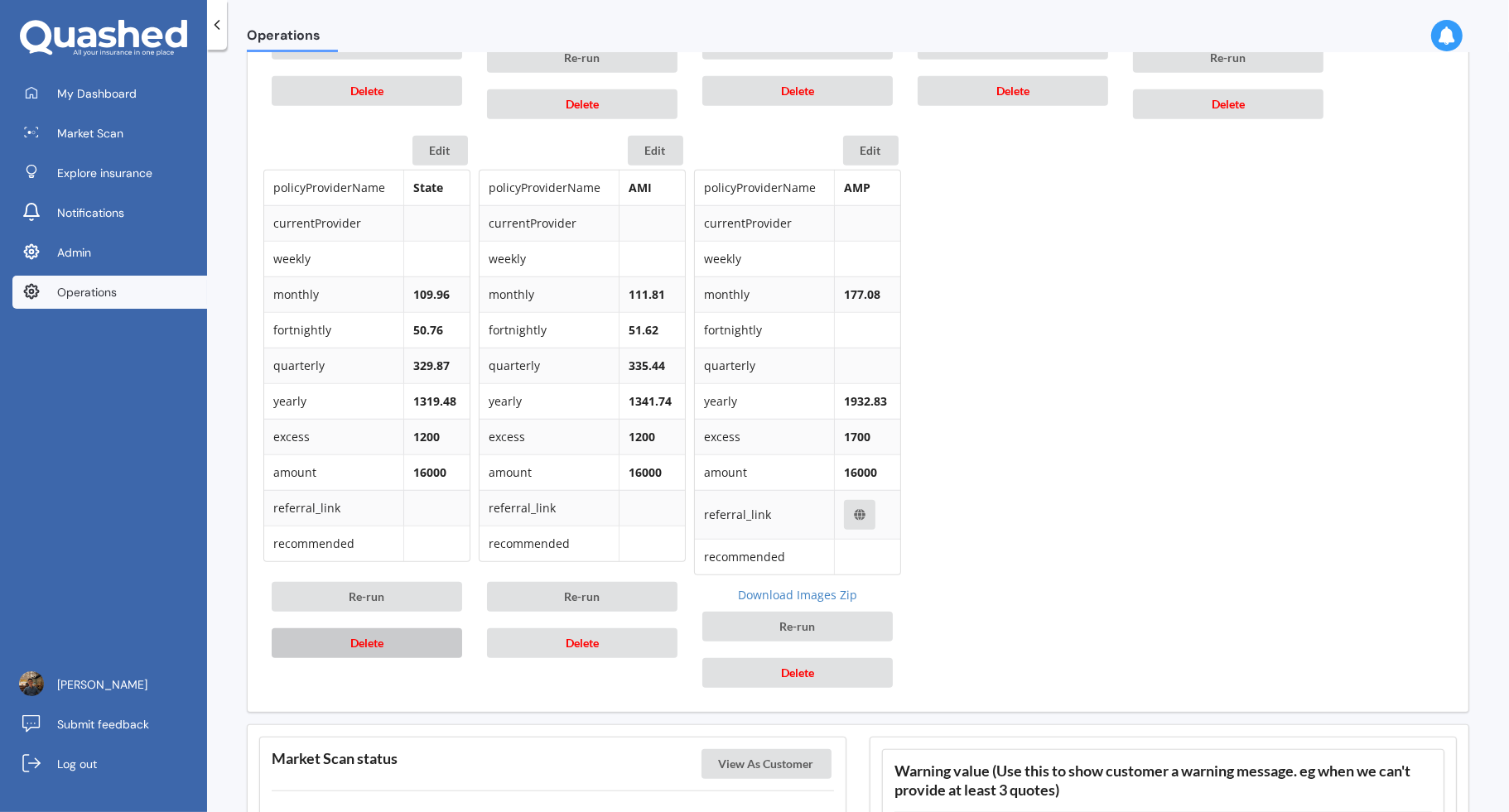
click at [422, 635] on button "Delete" at bounding box center [366, 643] width 190 height 29
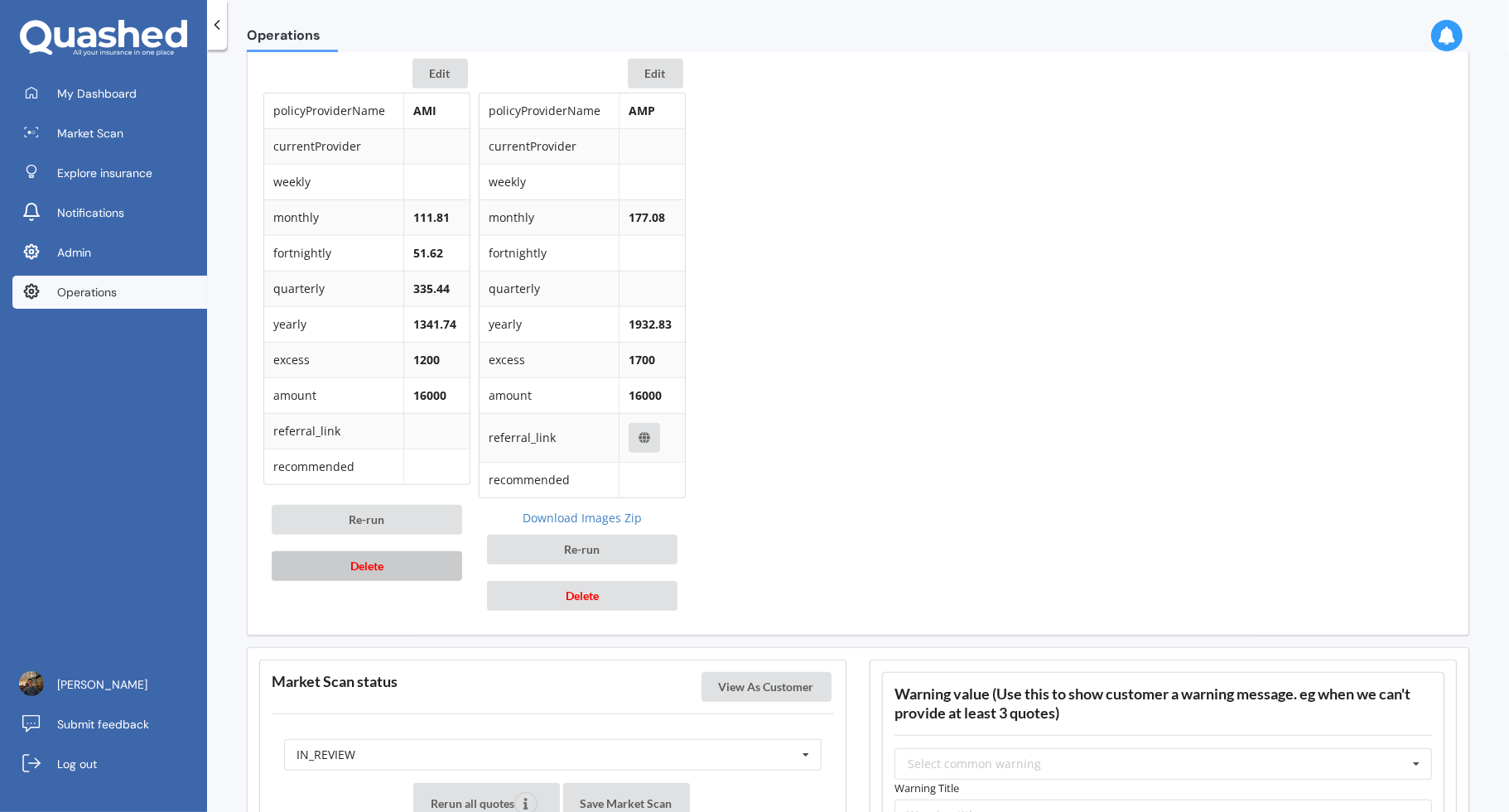
scroll to position [1477, 0]
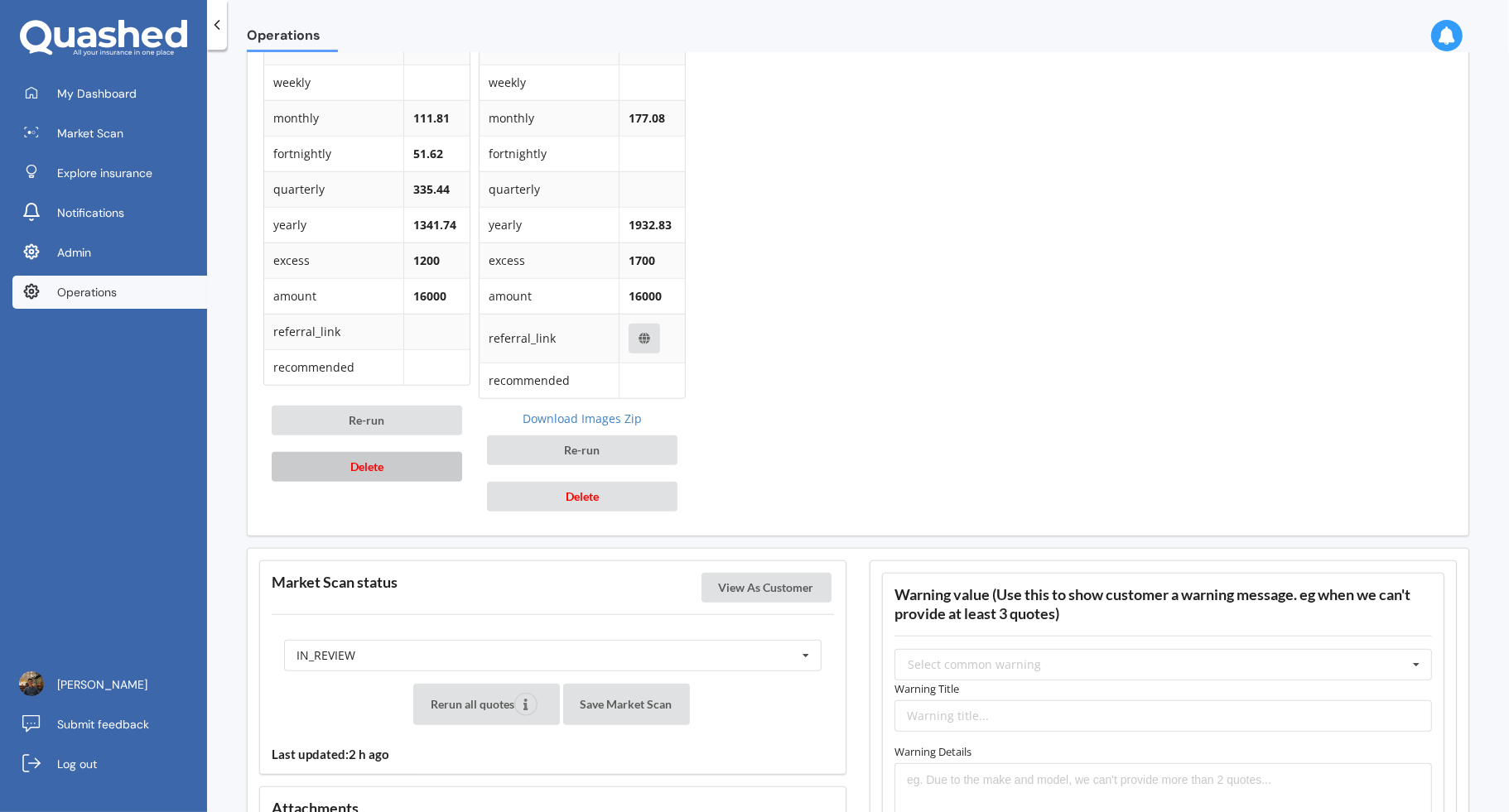
click at [436, 459] on button "Delete" at bounding box center [366, 467] width 190 height 29
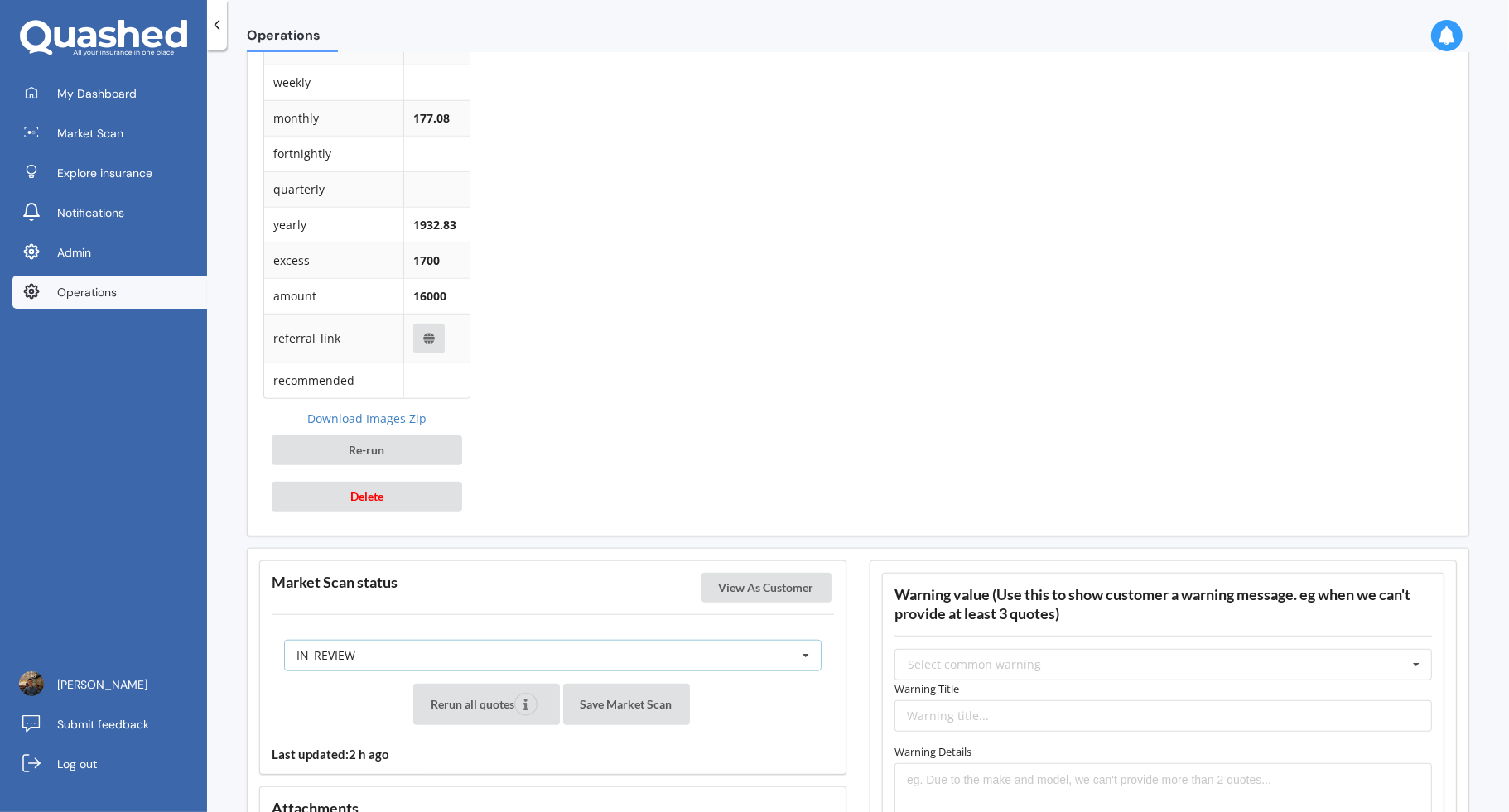
click at [523, 648] on div "IN_REVIEW READY PENDING VIEWED ABANDONED IN_REVIEW" at bounding box center [553, 656] width 537 height 31
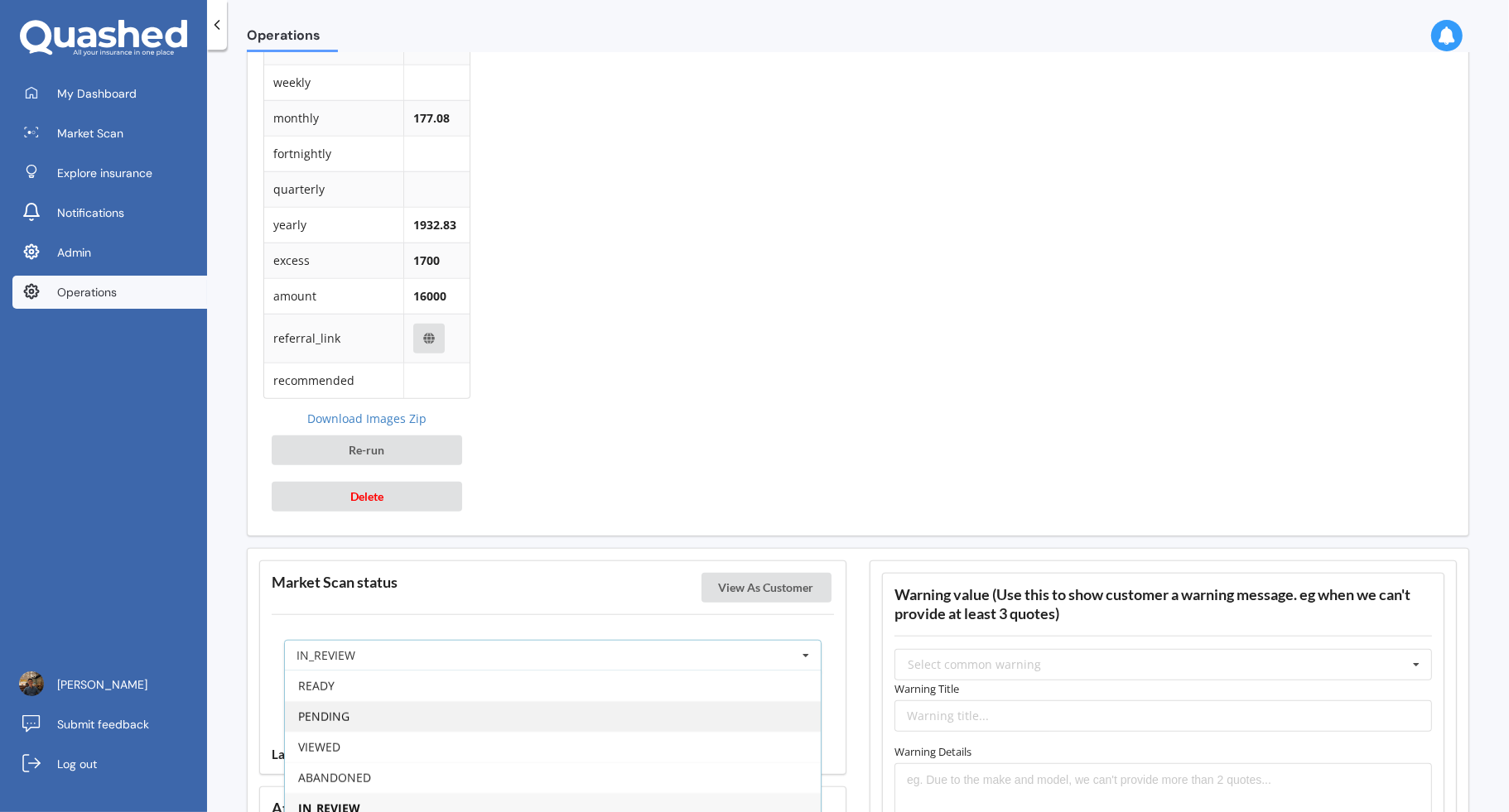
click at [431, 701] on div "PENDING" at bounding box center [553, 715] width 536 height 30
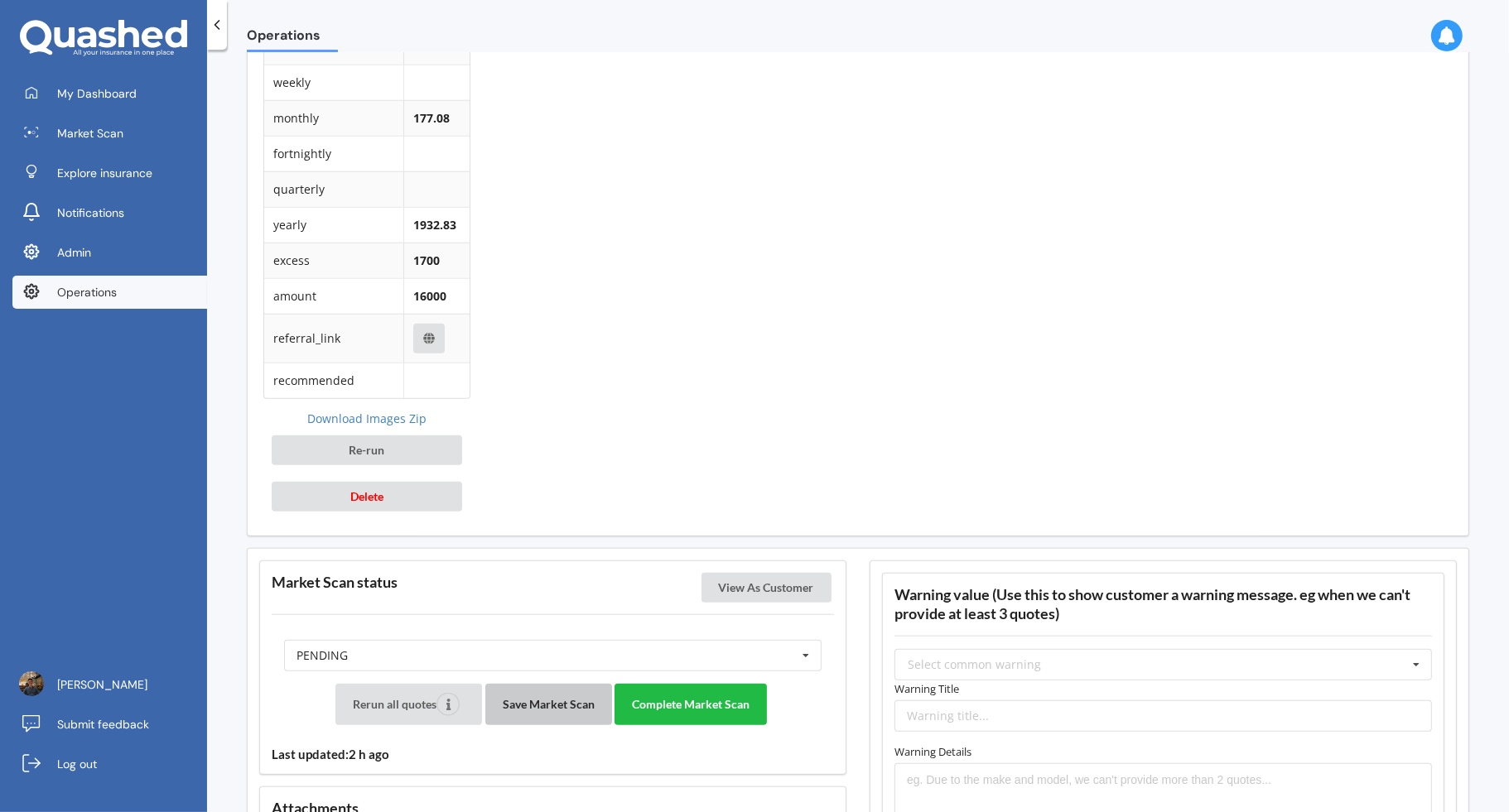
click at [534, 684] on button "Save Market Scan" at bounding box center [549, 704] width 127 height 41
click at [709, 686] on button "Complete Market Scan" at bounding box center [691, 704] width 153 height 41
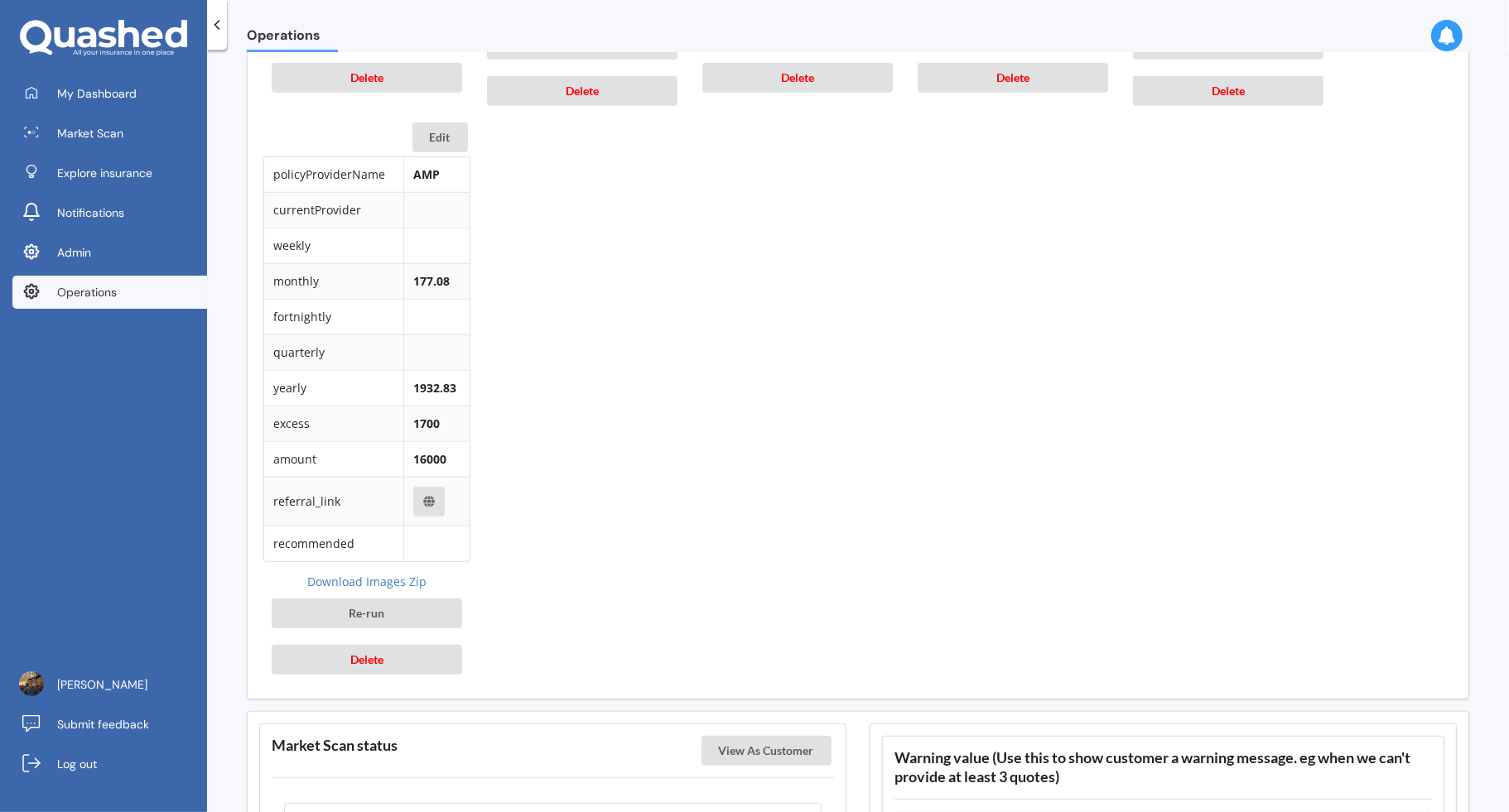
scroll to position [598, 0]
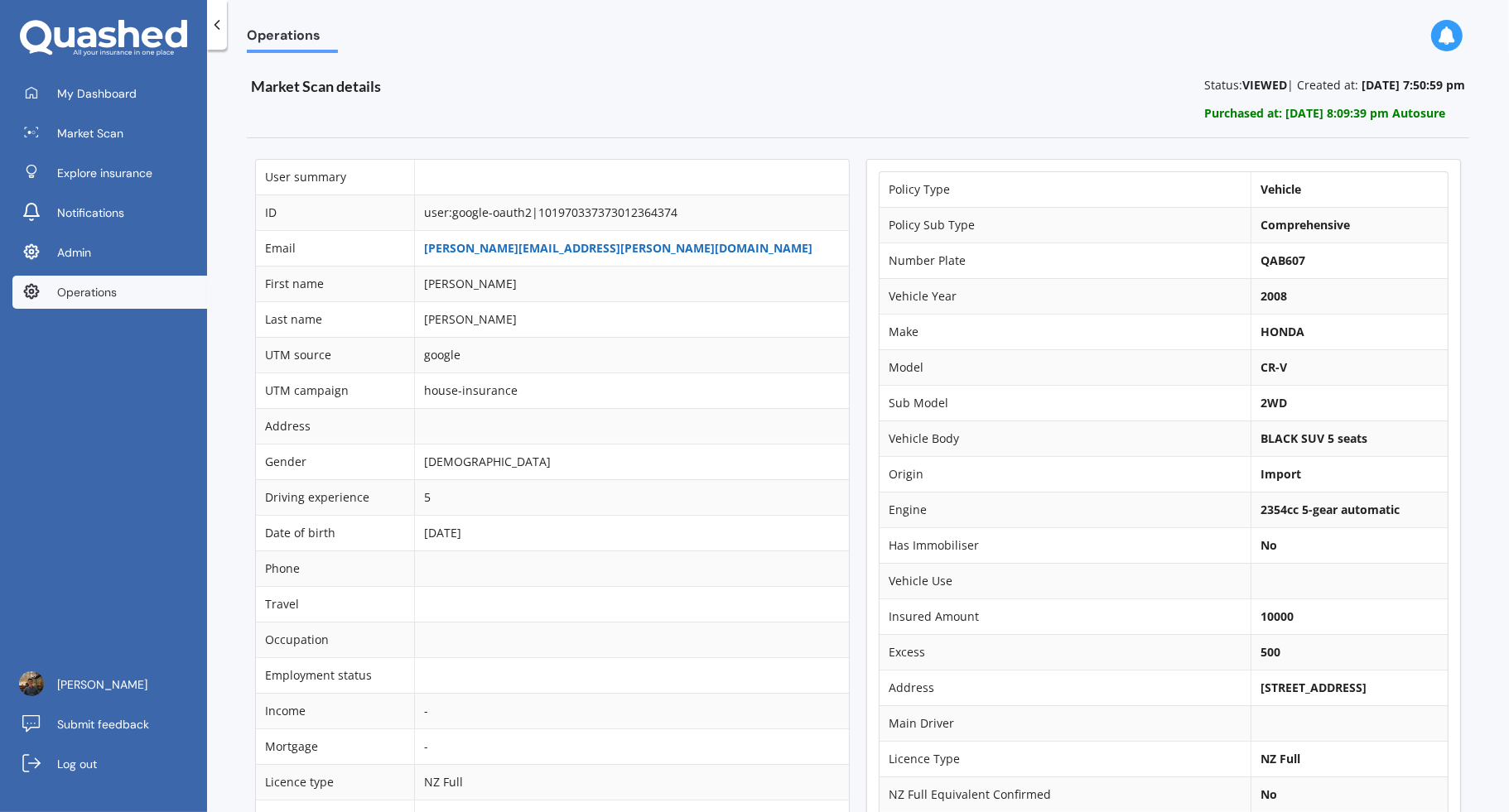
click at [642, 248] on link "[PERSON_NAME][EMAIL_ADDRESS][PERSON_NAME][DOMAIN_NAME]" at bounding box center [618, 247] width 388 height 16
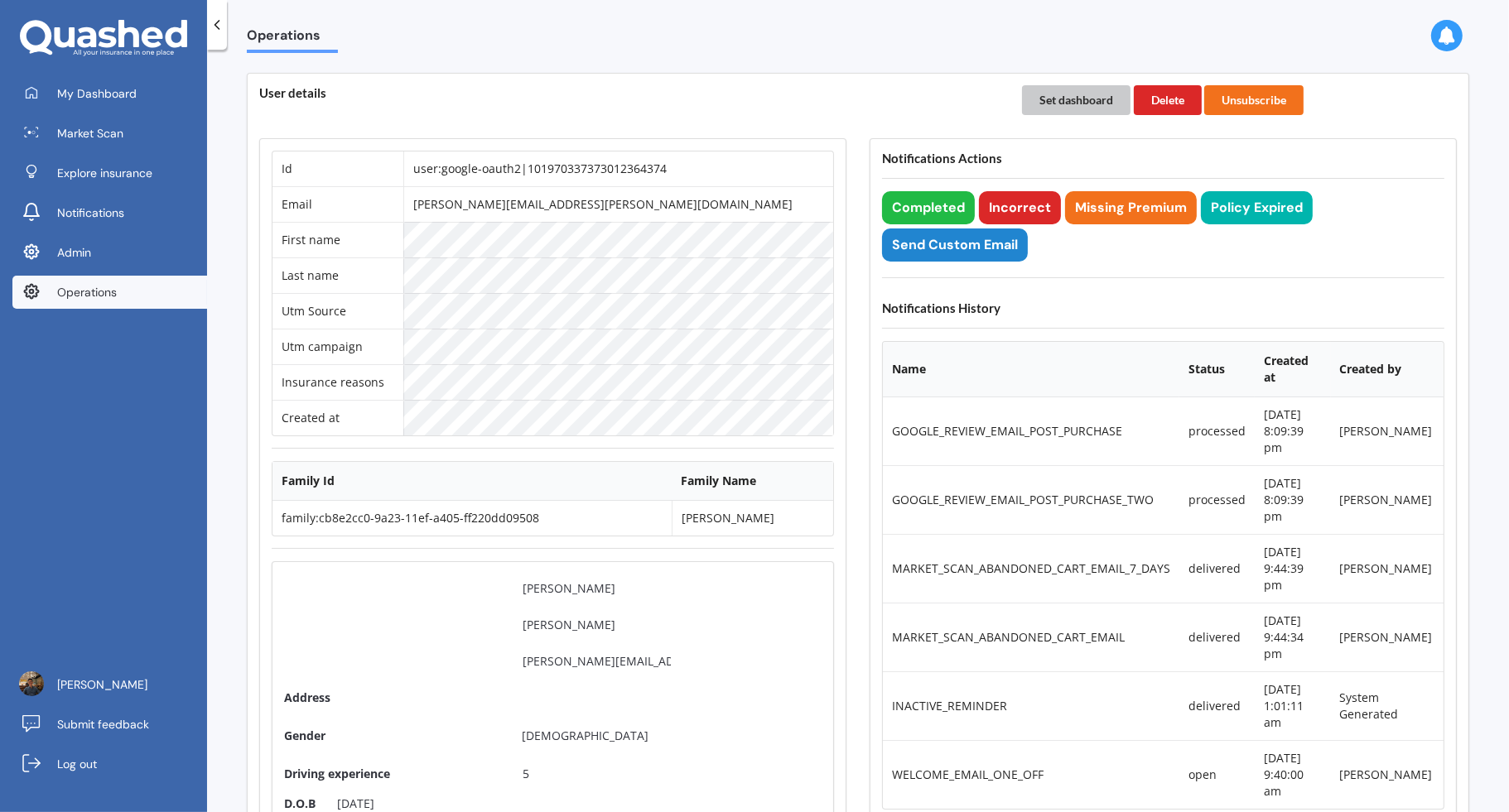
click at [1058, 95] on button "Set dashboard" at bounding box center [1077, 100] width 109 height 29
click at [175, 88] on link "My Dashboard" at bounding box center [110, 94] width 195 height 33
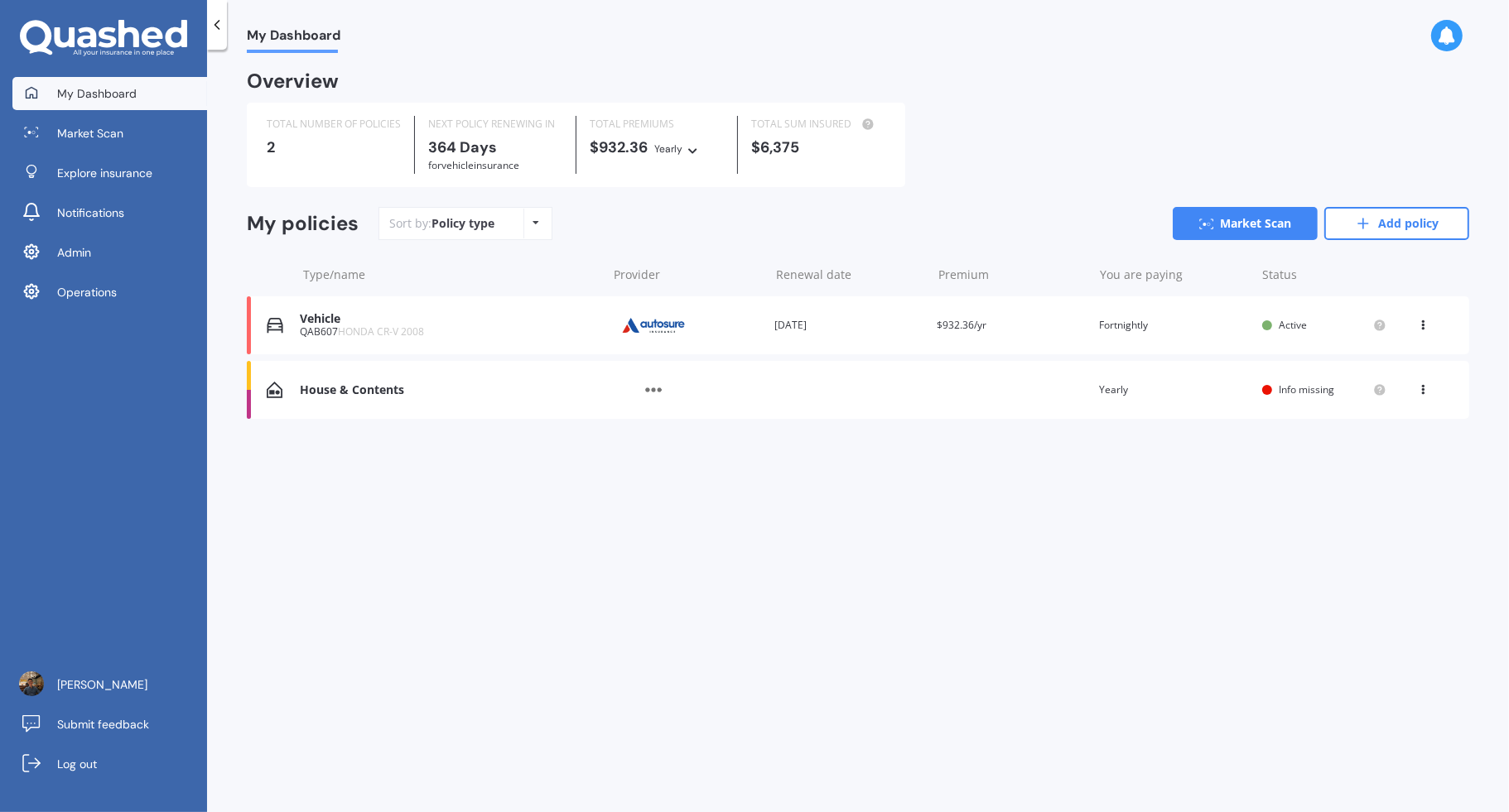
click at [901, 331] on div "Renewal date [DATE]" at bounding box center [849, 326] width 149 height 17
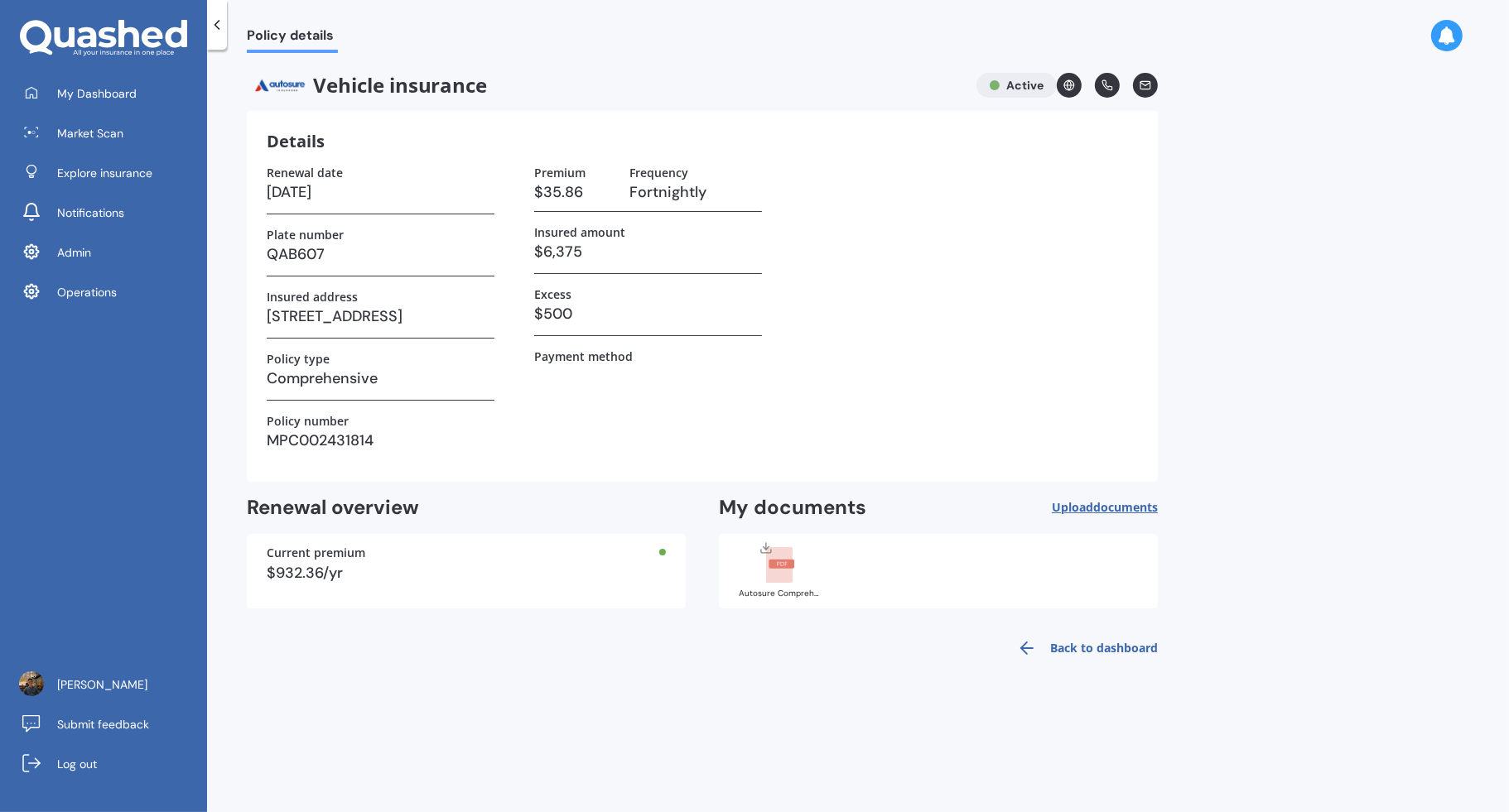
click at [778, 589] on div "Autosure Comprehensive Policy Wording.pdf" at bounding box center [780, 593] width 83 height 8
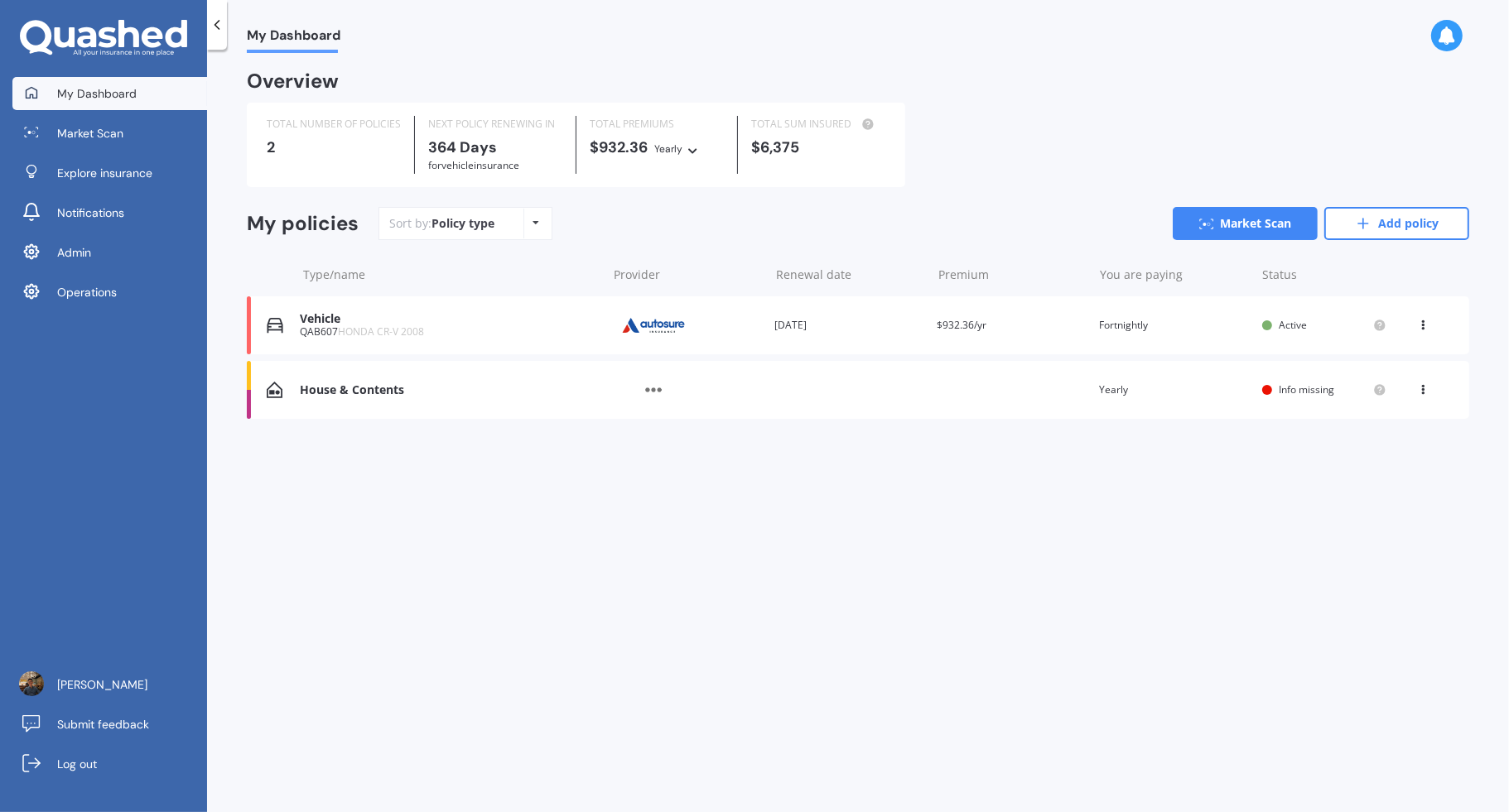
click at [870, 341] on div "Vehicle QAB607 HONDA CR-V 2008 Provider Renewal date [DATE] Premium $932.36/yr …" at bounding box center [858, 325] width 1223 height 58
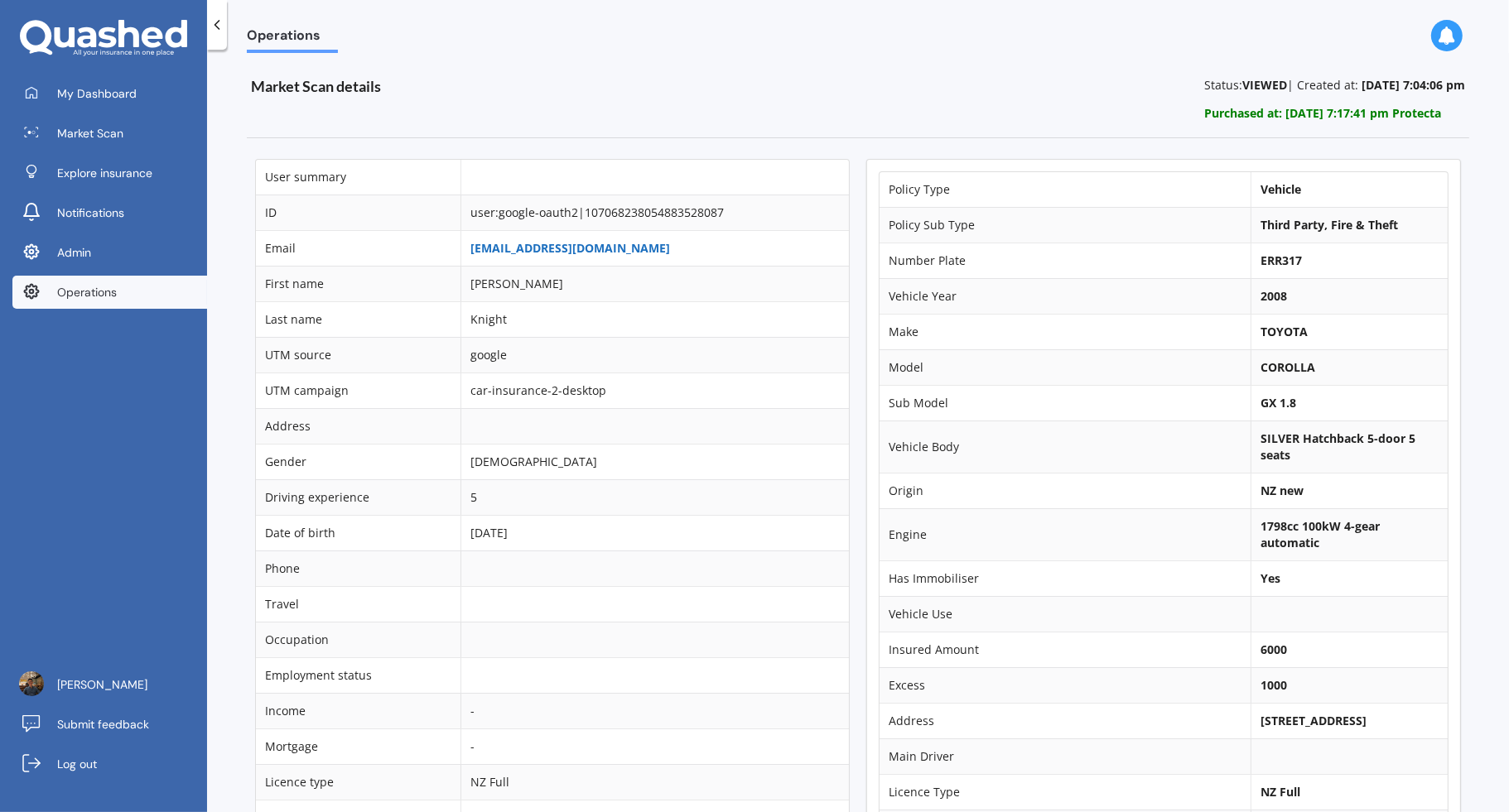
click at [552, 253] on link "[EMAIL_ADDRESS][DOMAIN_NAME]" at bounding box center [570, 247] width 200 height 16
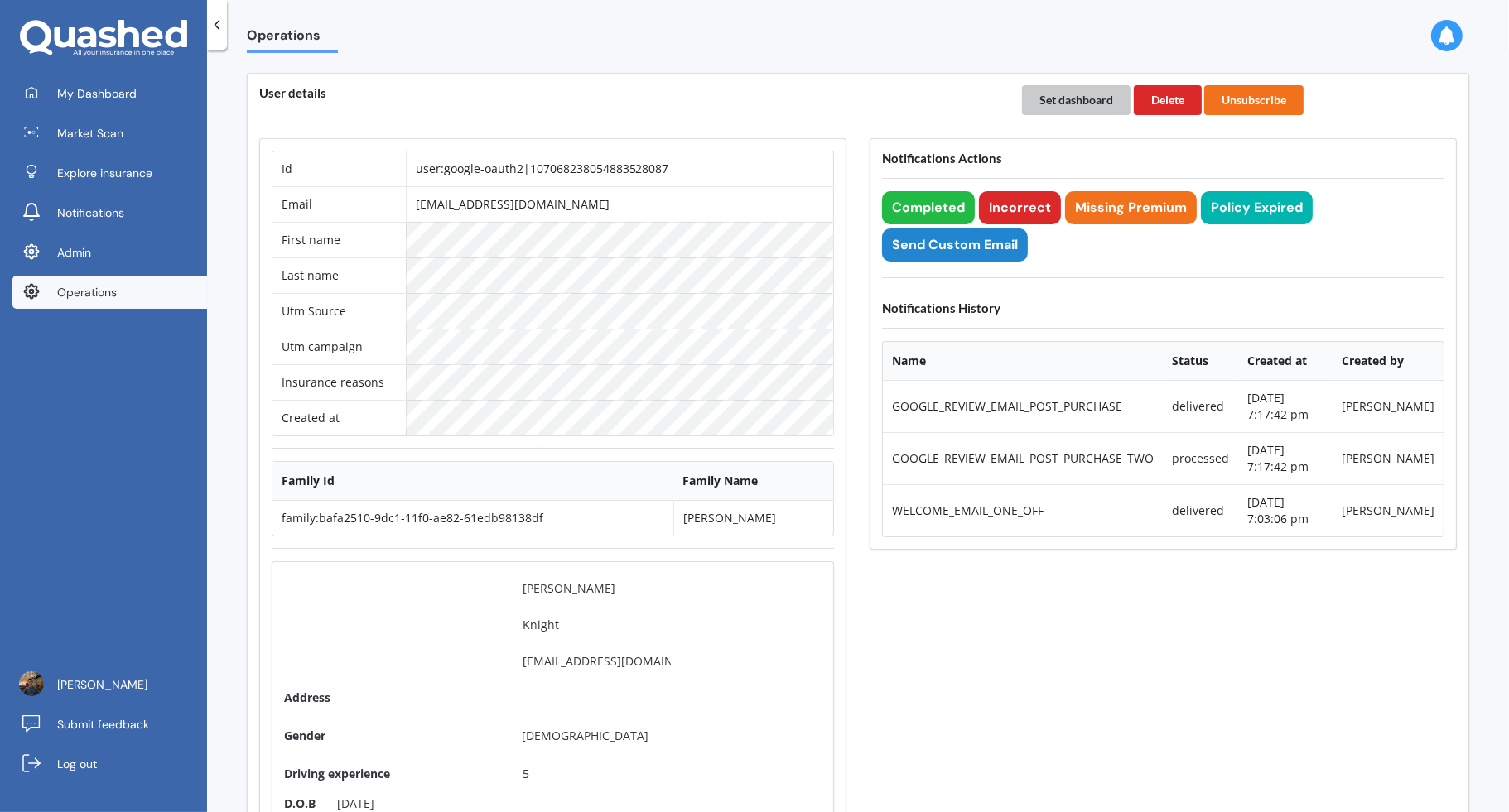
click at [1096, 95] on button "Set dashboard" at bounding box center [1077, 100] width 109 height 29
click at [167, 82] on link "My Dashboard" at bounding box center [110, 94] width 195 height 33
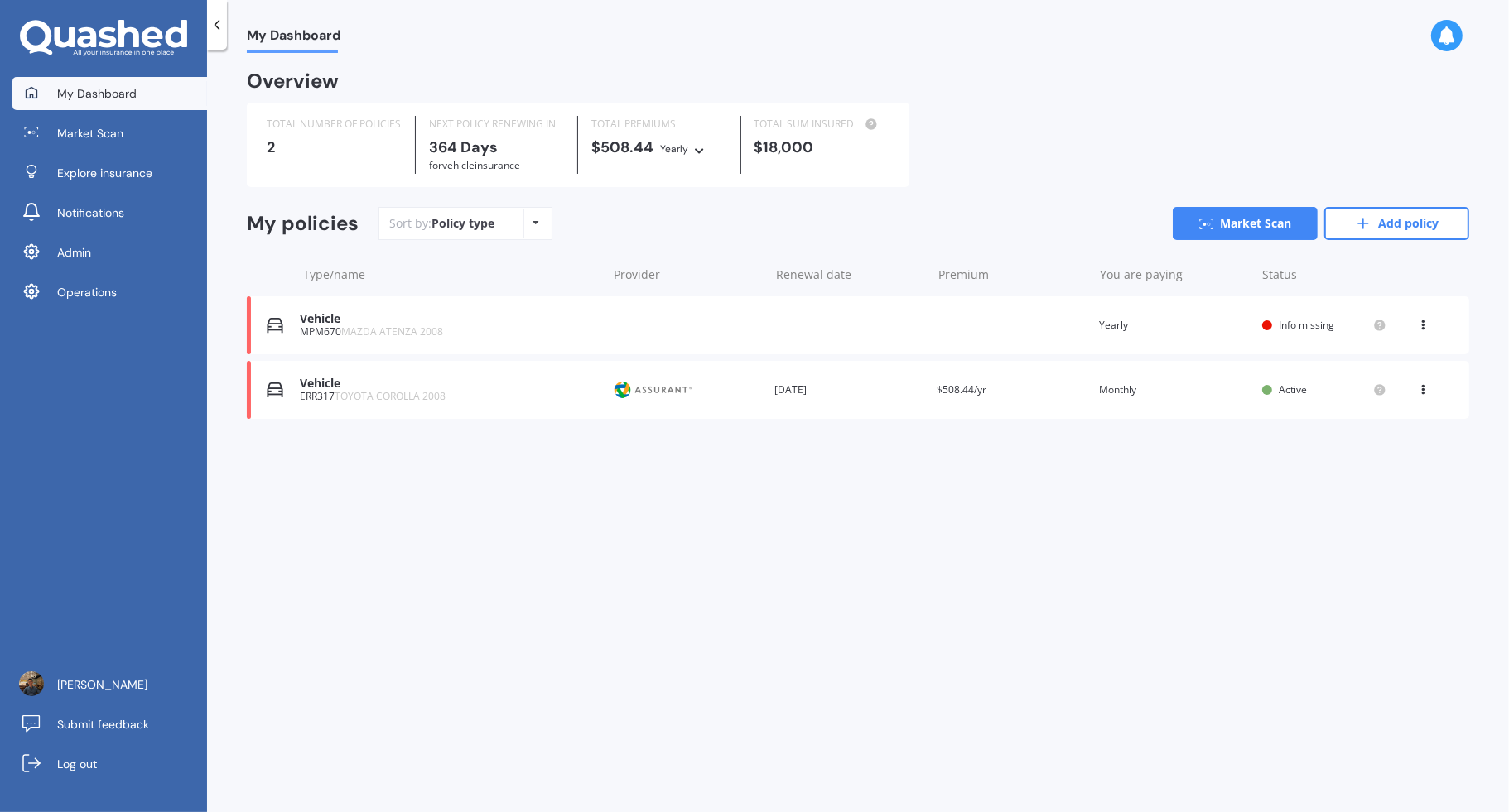
click at [879, 411] on div "Vehicle ERR317 TOYOTA COROLLA 2008 Provider Renewal date 30 Sep 2026 Premium $5…" at bounding box center [858, 389] width 1223 height 58
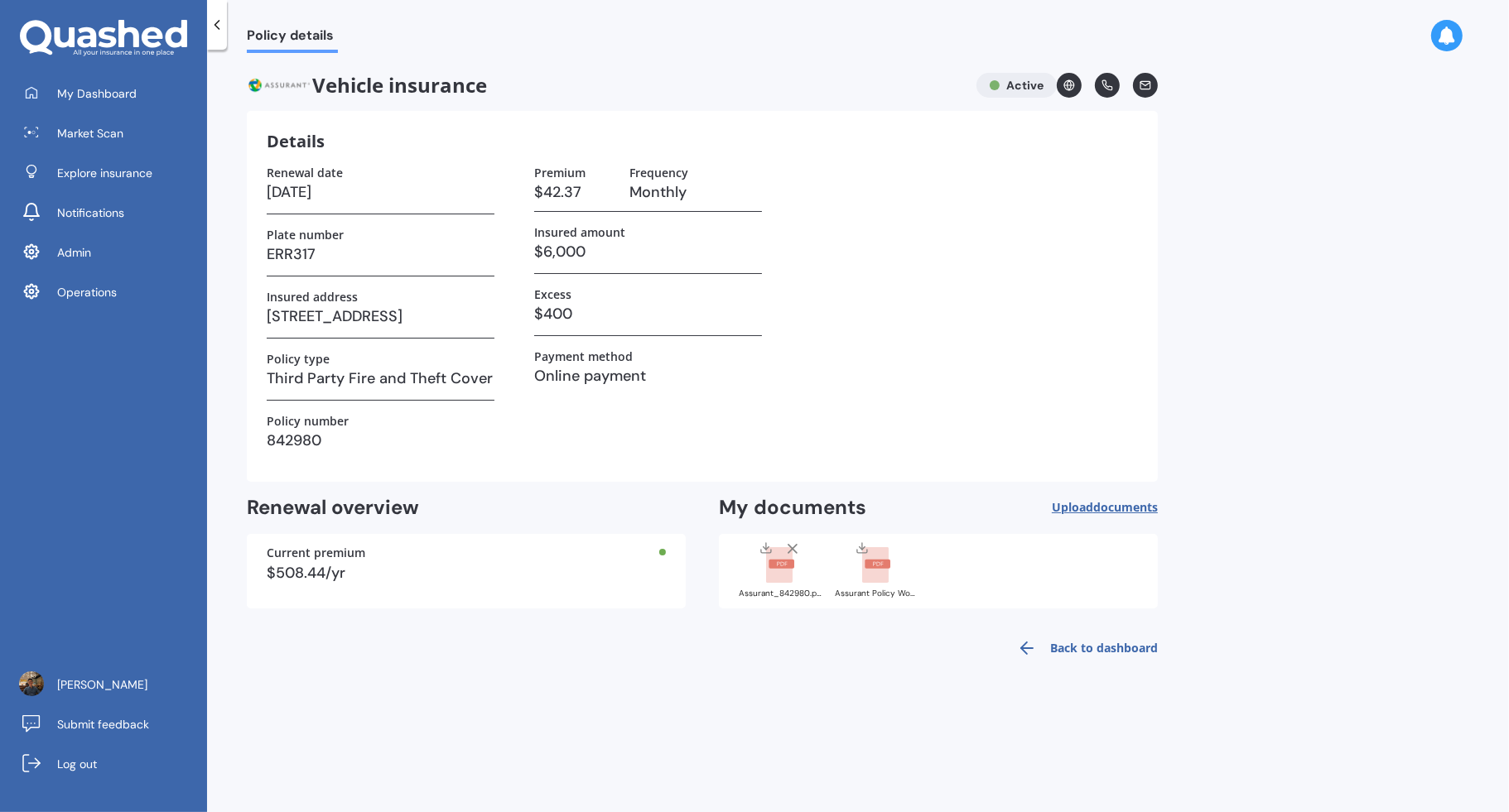
click at [794, 578] on icon at bounding box center [781, 566] width 29 height 37
click at [887, 586] on div "Assurant Policy Wording.pdf" at bounding box center [876, 569] width 83 height 58
click at [784, 585] on div "Assurant_842980.pdf" at bounding box center [780, 569] width 83 height 58
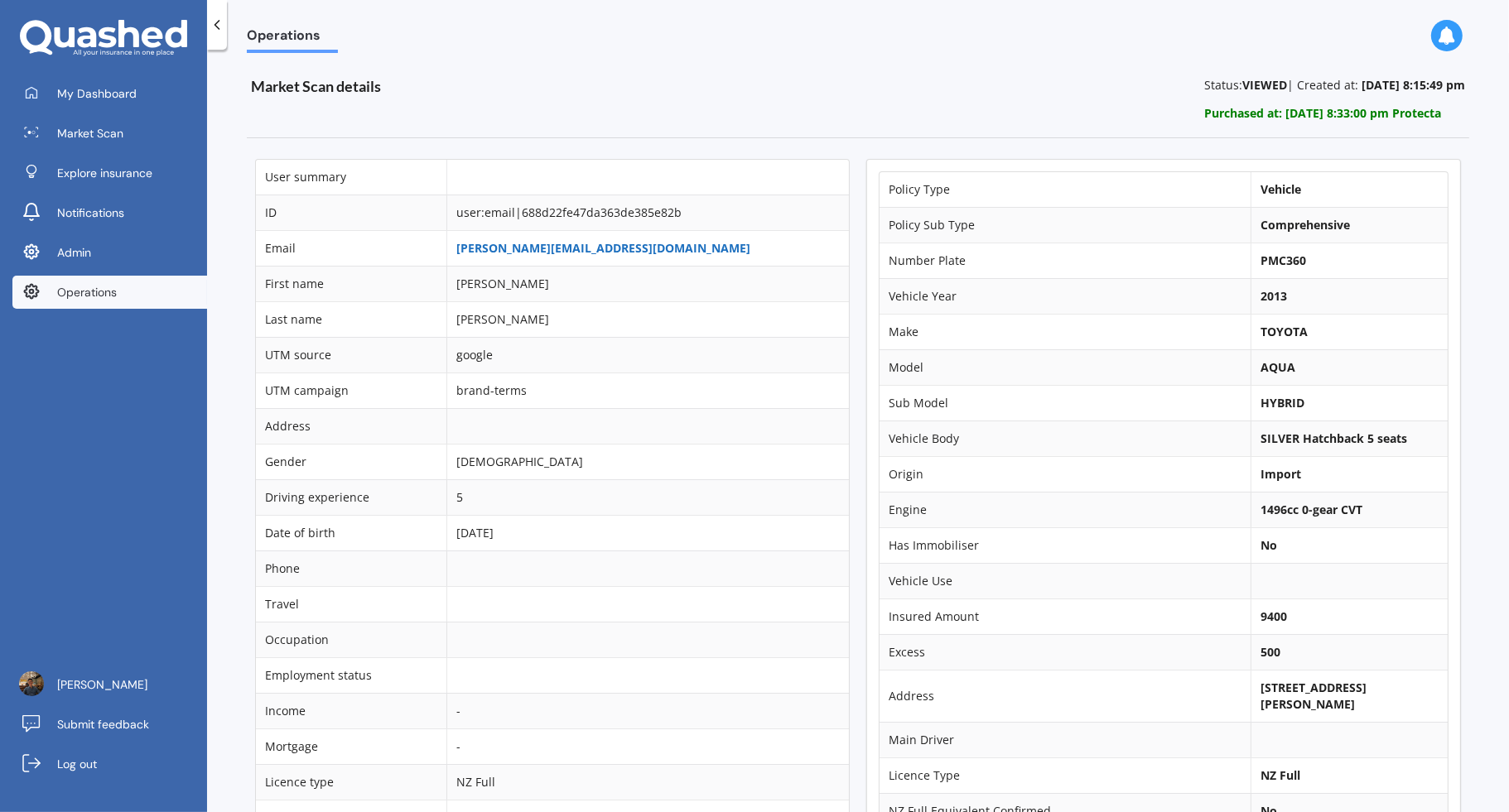
click at [610, 250] on link "[PERSON_NAME][EMAIL_ADDRESS][DOMAIN_NAME]" at bounding box center [604, 247] width 294 height 16
click at [96, 758] on span "Log out" at bounding box center [76, 764] width 40 height 17
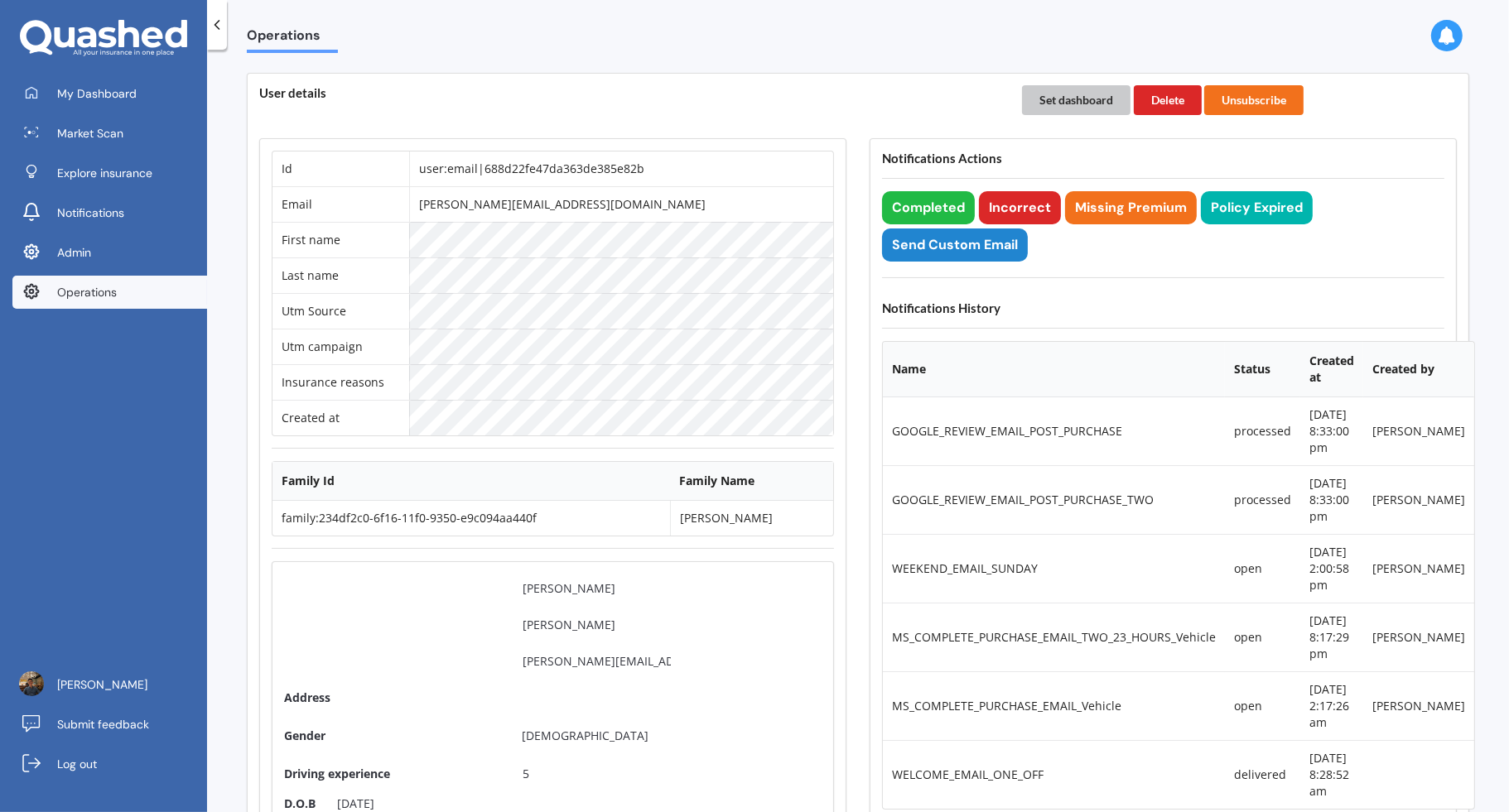
click at [1066, 92] on button "Set dashboard" at bounding box center [1077, 100] width 109 height 29
click at [145, 101] on link "My Dashboard" at bounding box center [110, 94] width 195 height 33
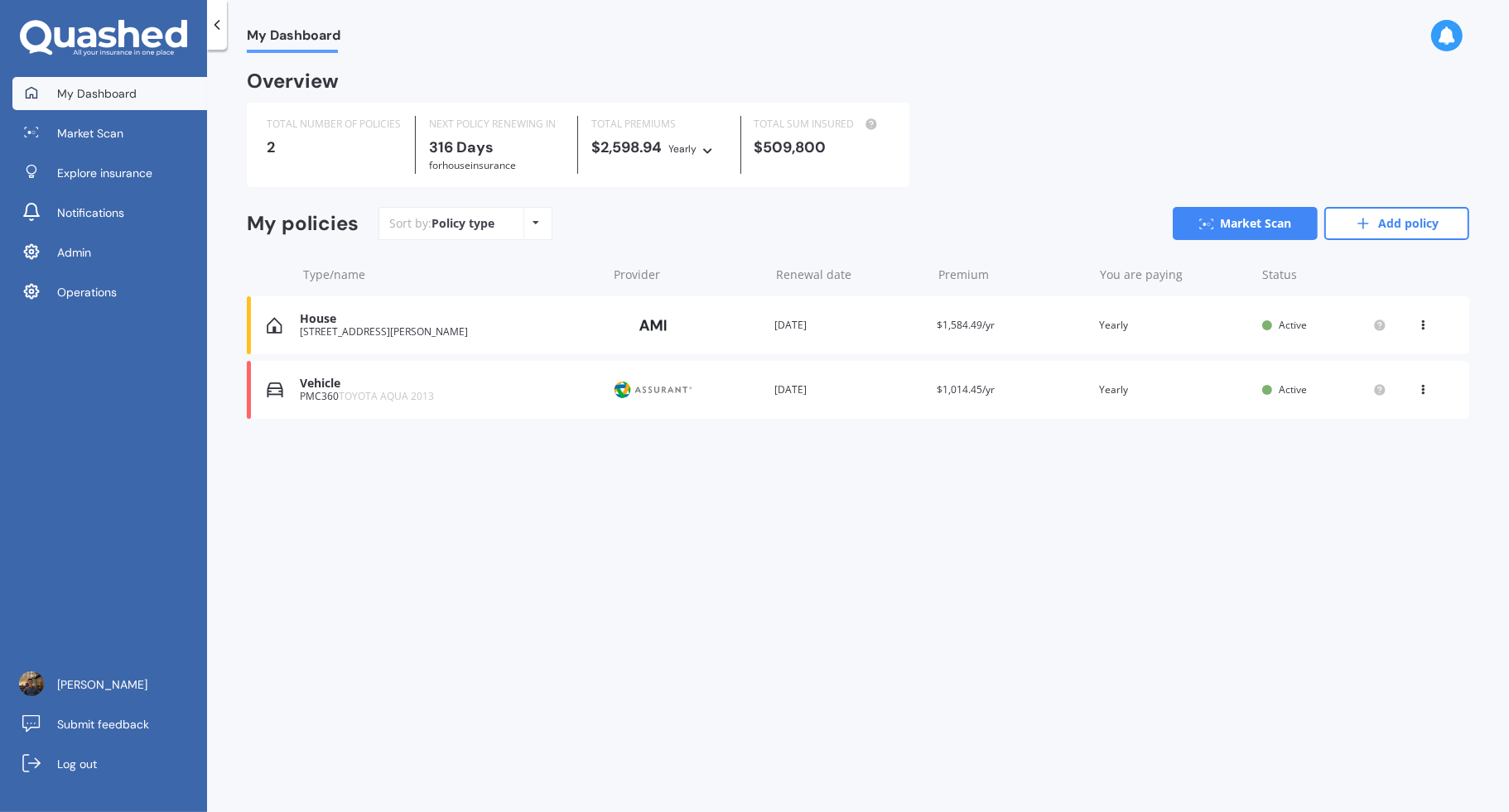
click at [785, 410] on div "Vehicle PMC360 TOYOTA AQUA 2013 Provider Renewal date [DATE] Premium $1,014.45/…" at bounding box center [858, 389] width 1223 height 58
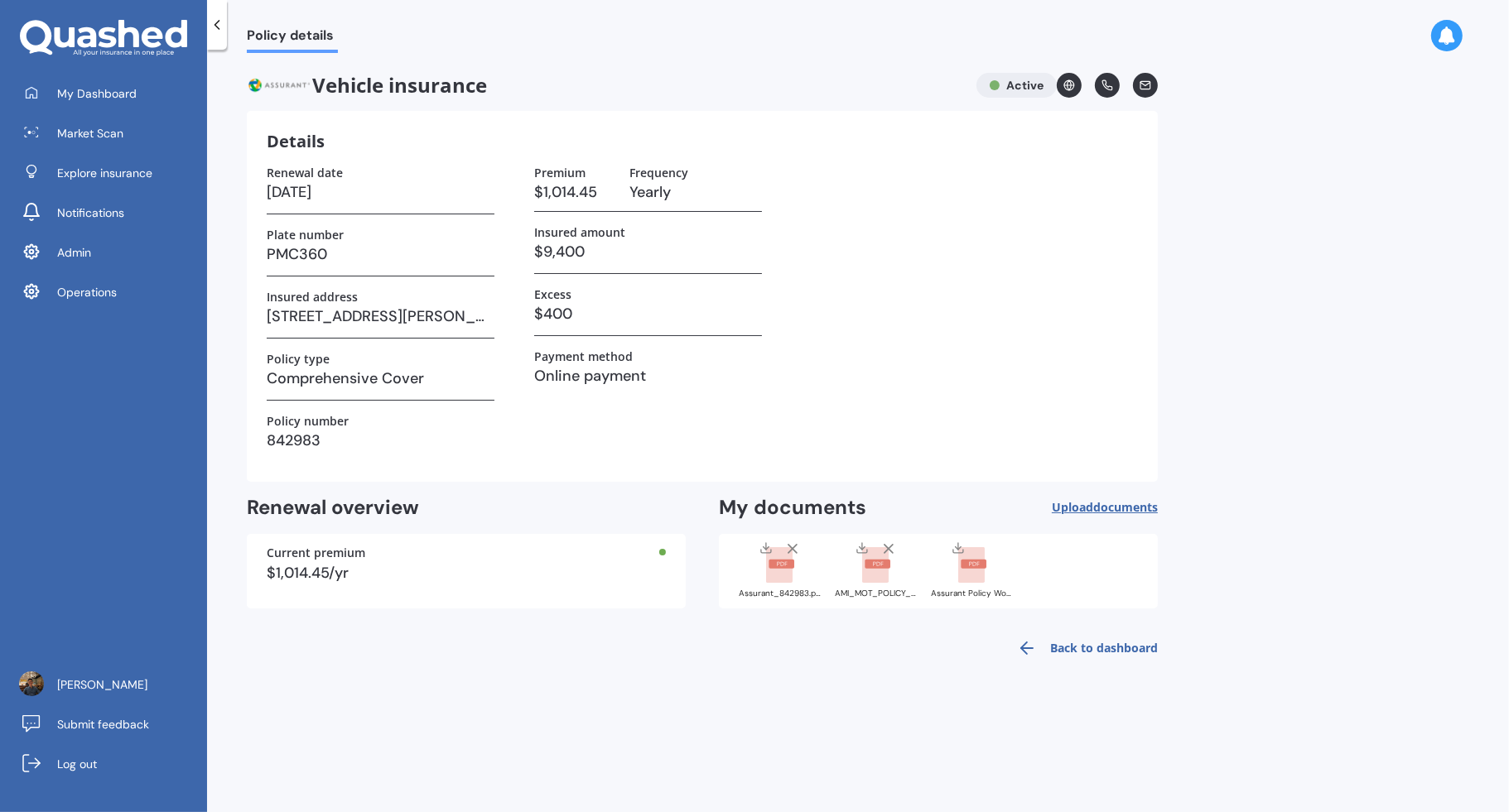
click at [855, 594] on div "AMI_MOT_POLICY_SCHEDULE_MOTA01524117_20250824231853426.pdf" at bounding box center [876, 593] width 83 height 8
click at [788, 579] on rect at bounding box center [779, 566] width 27 height 37
click at [981, 589] on div "Assurant Policy Wording.pdf" at bounding box center [973, 593] width 83 height 8
click at [771, 578] on rect at bounding box center [779, 566] width 27 height 37
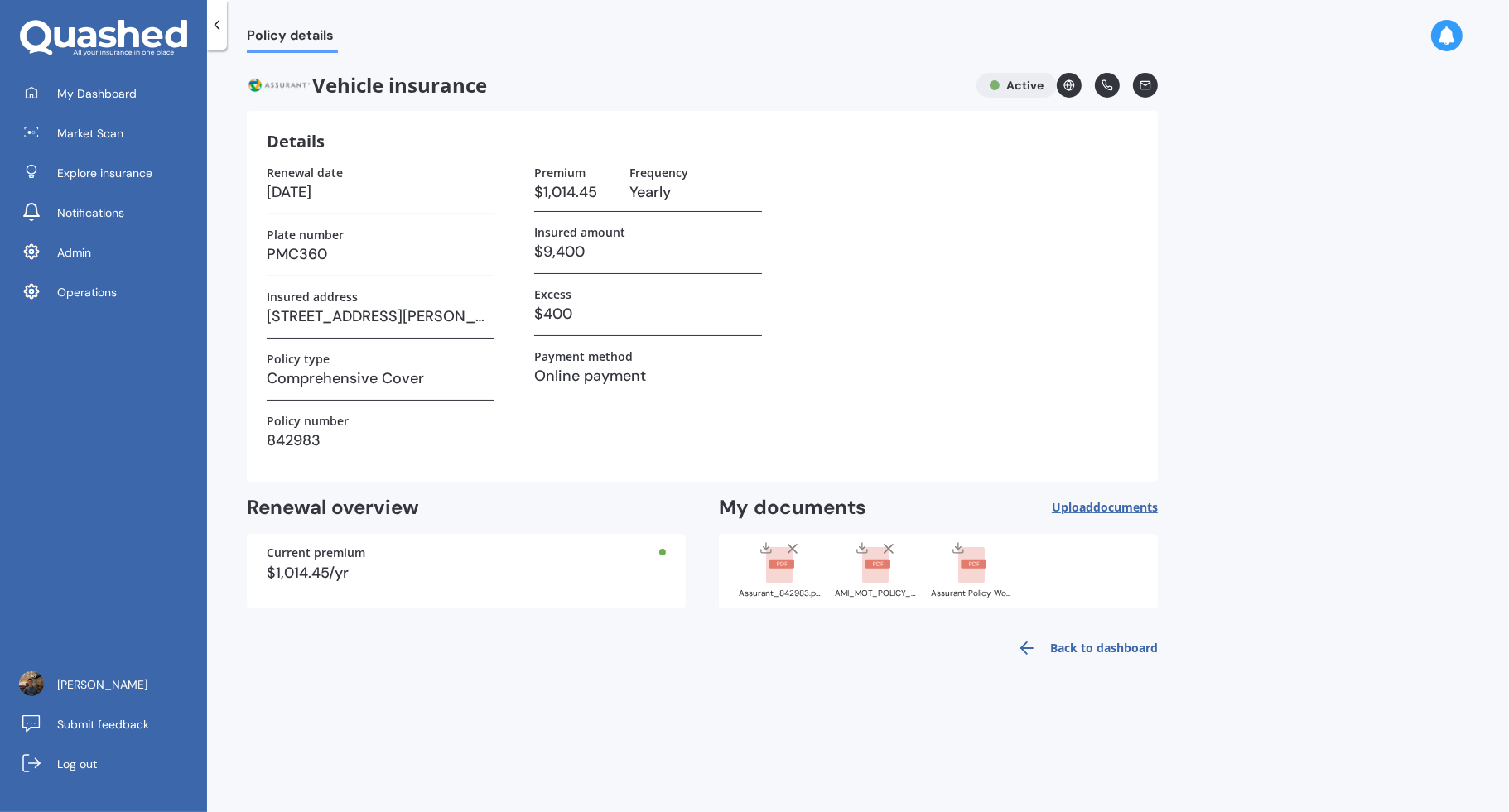
click at [771, 578] on rect at bounding box center [779, 566] width 27 height 37
